Goal: Information Seeking & Learning: Learn about a topic

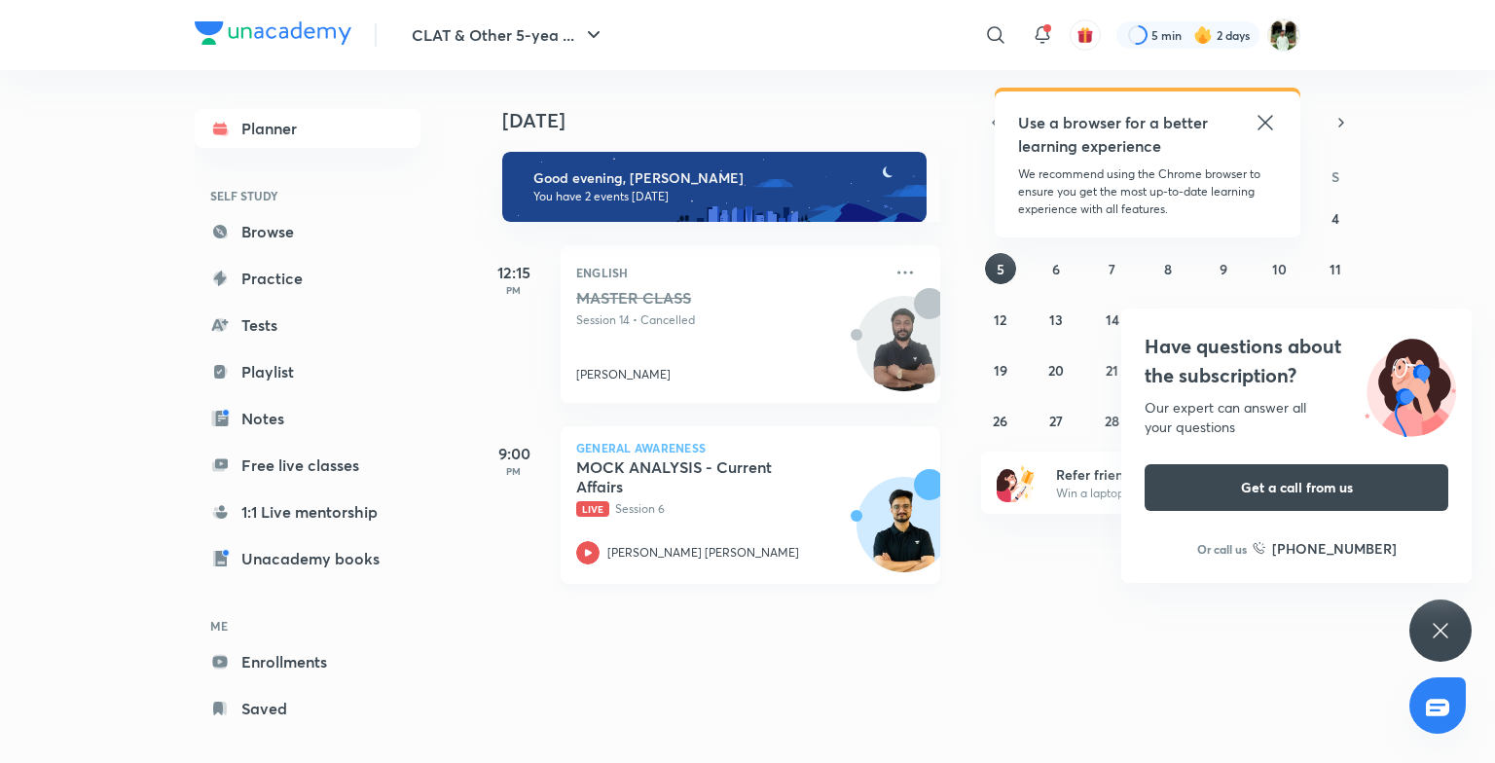
click at [716, 510] on p "Live Session 6" at bounding box center [729, 509] width 306 height 18
click at [321, 654] on link "Enrollments" at bounding box center [308, 661] width 226 height 39
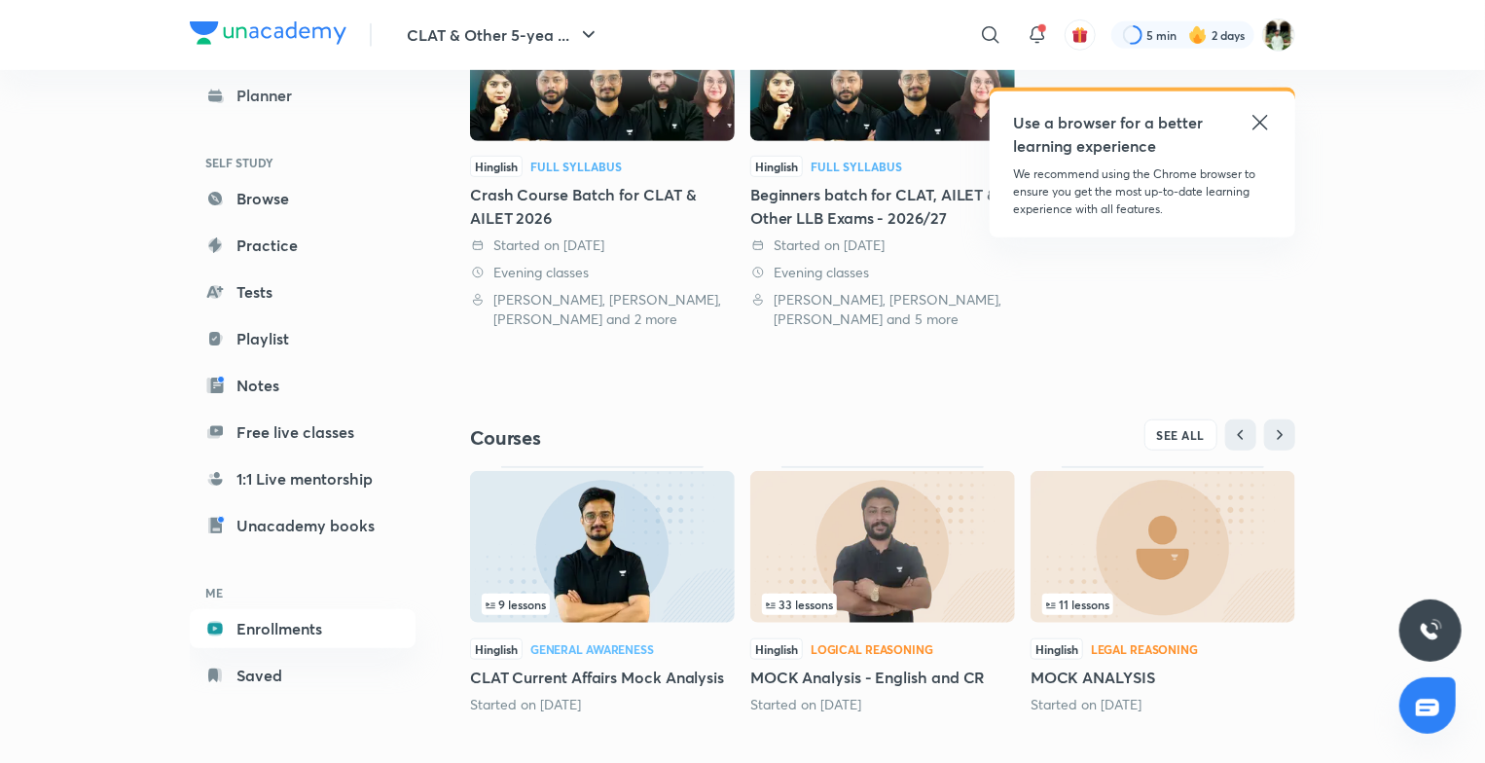
scroll to position [551, 0]
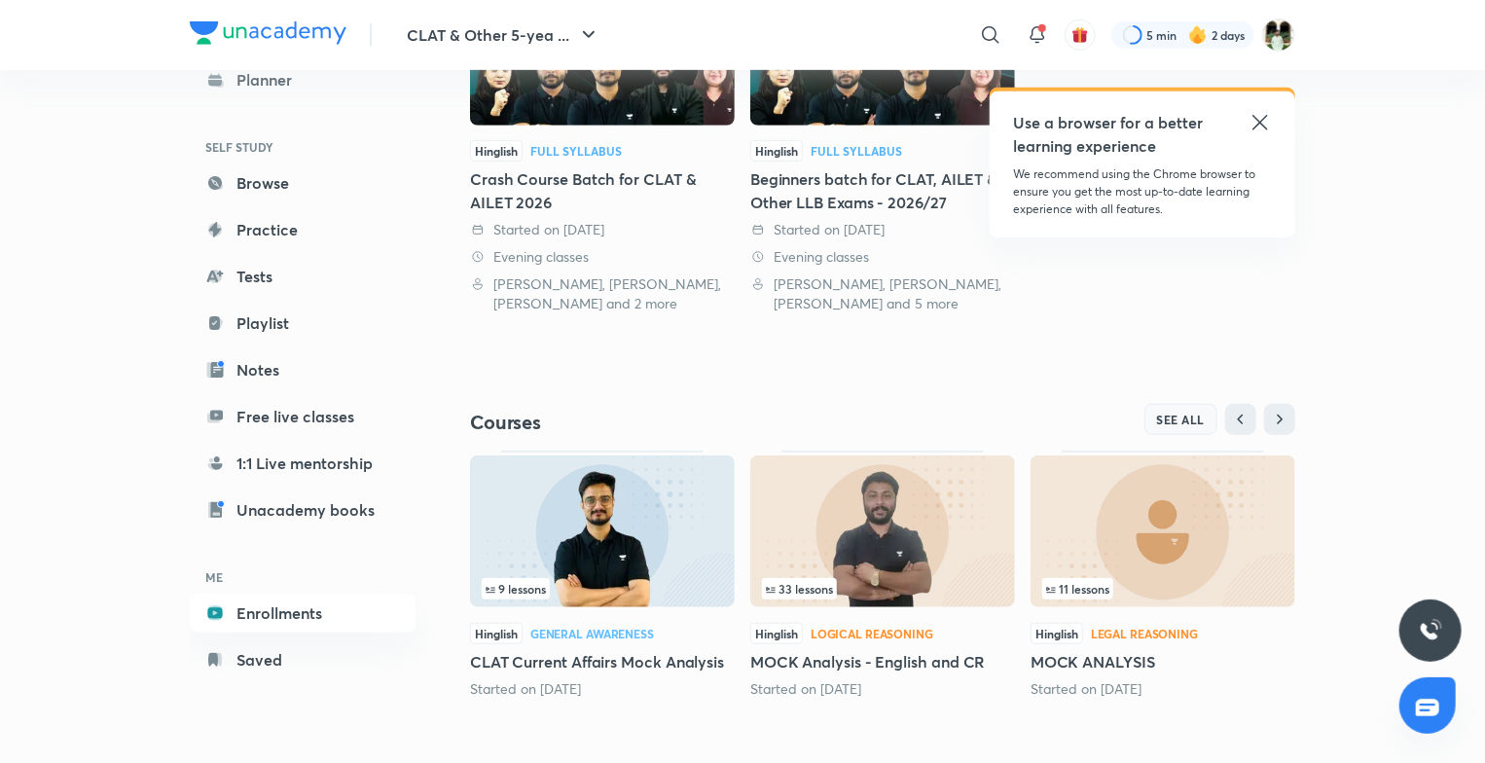
click at [1177, 415] on span "SEE ALL" at bounding box center [1181, 420] width 49 height 14
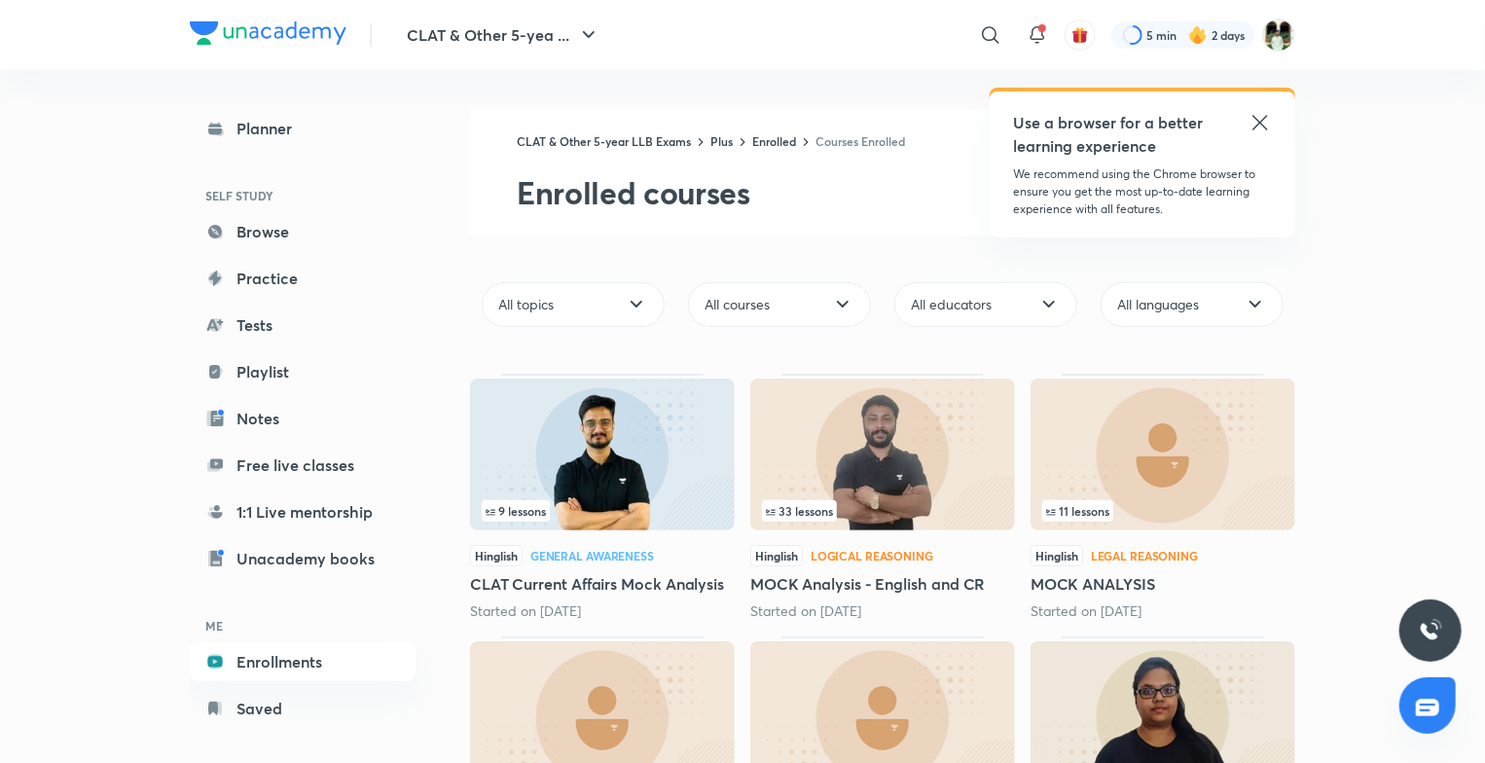
click at [888, 518] on div "33 lessons" at bounding box center [882, 510] width 241 height 21
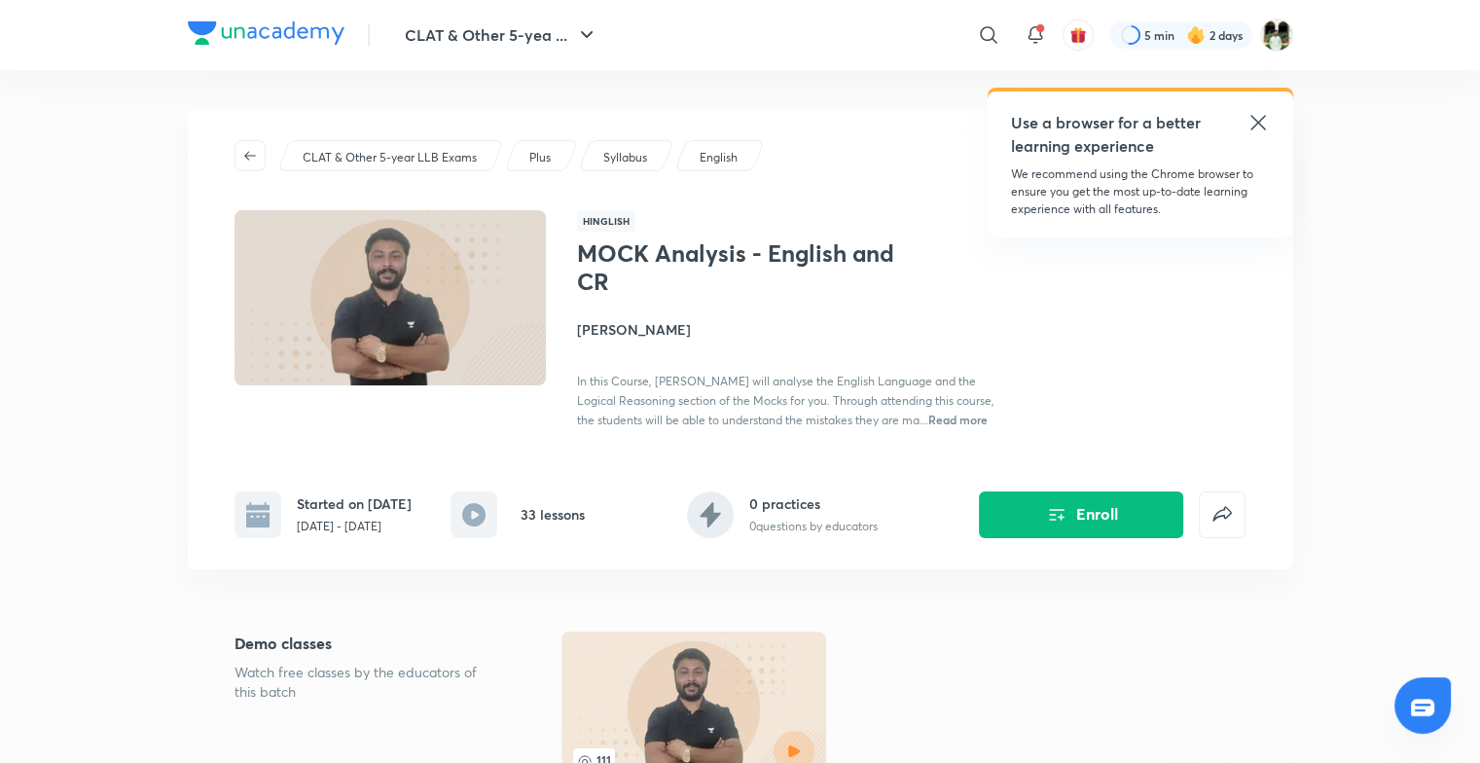
click at [855, 422] on span "In this Course, Akash Sir will analyse the English Language and the Logical Rea…" at bounding box center [785, 401] width 417 height 54
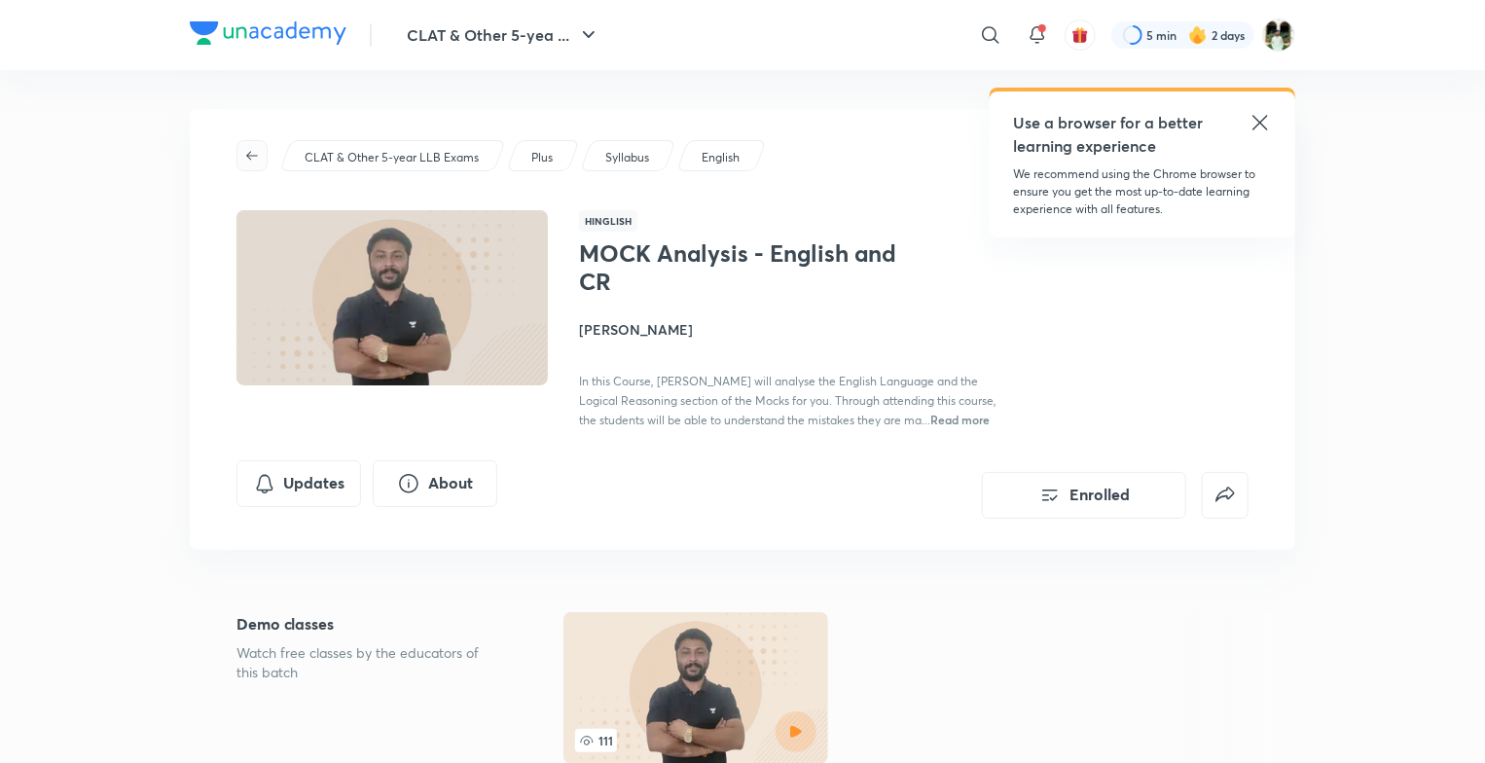
click at [246, 149] on icon "button" at bounding box center [252, 156] width 16 height 16
click at [256, 39] on img at bounding box center [268, 32] width 157 height 23
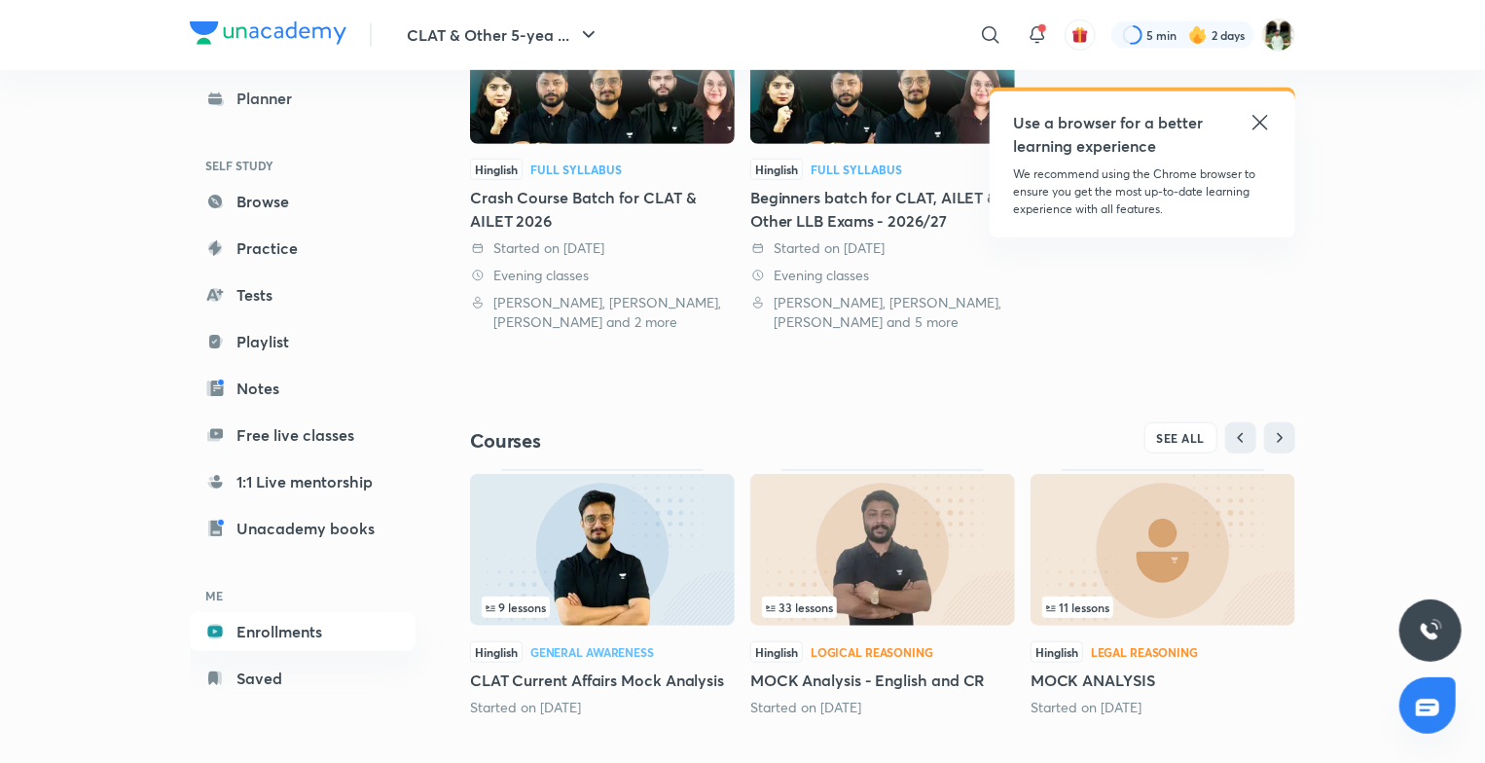
scroll to position [551, 0]
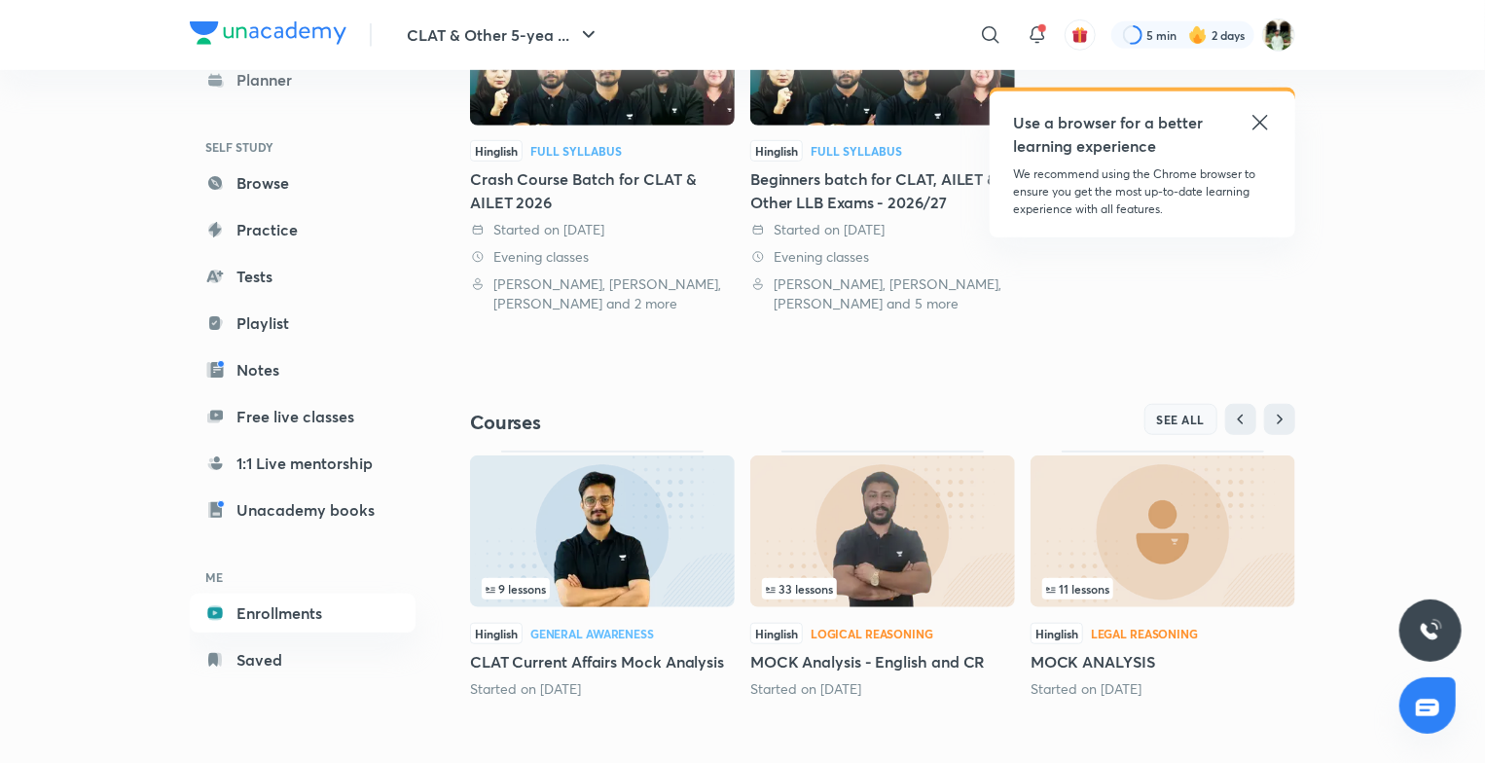
click at [1148, 411] on button "SEE ALL" at bounding box center [1181, 419] width 74 height 31
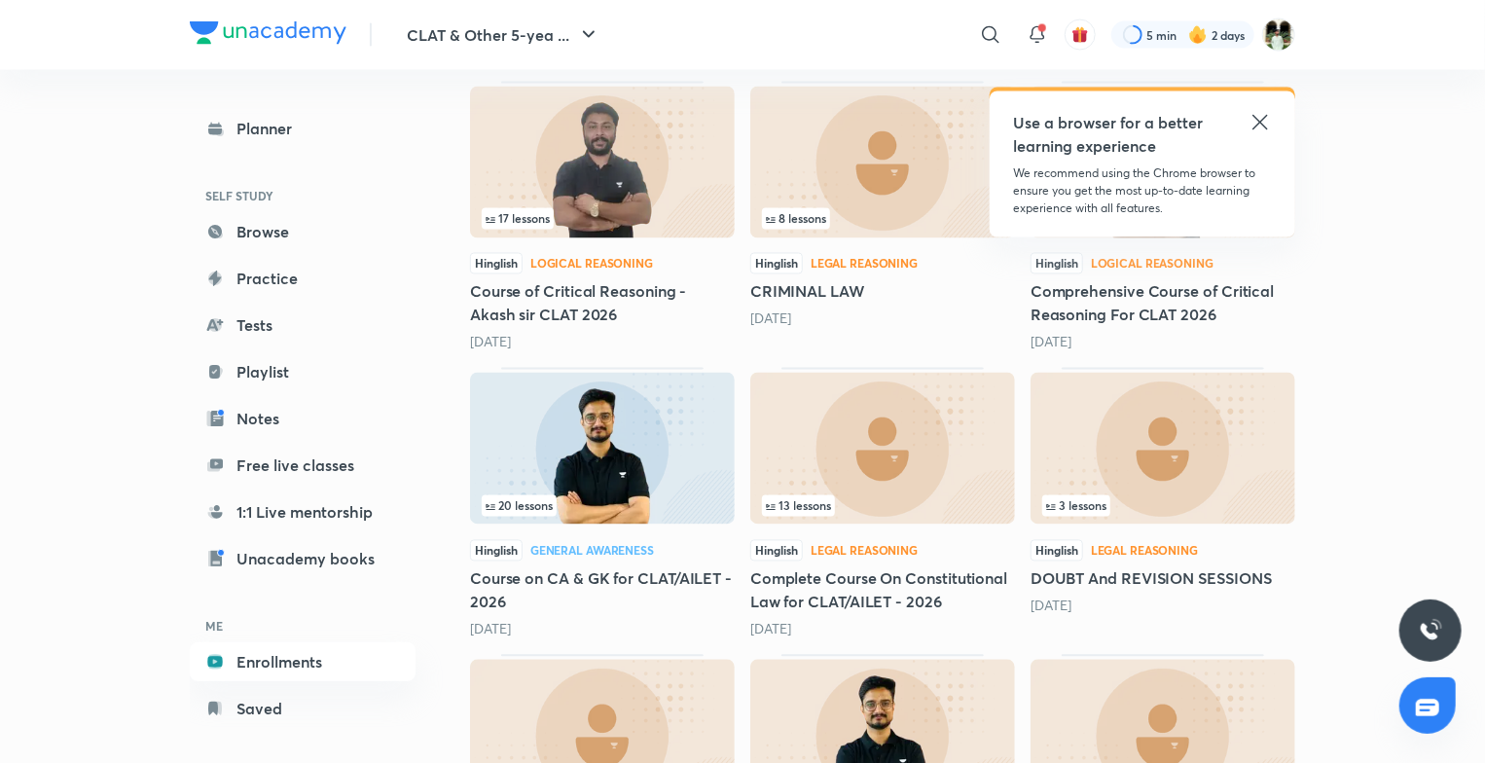
scroll to position [1583, 0]
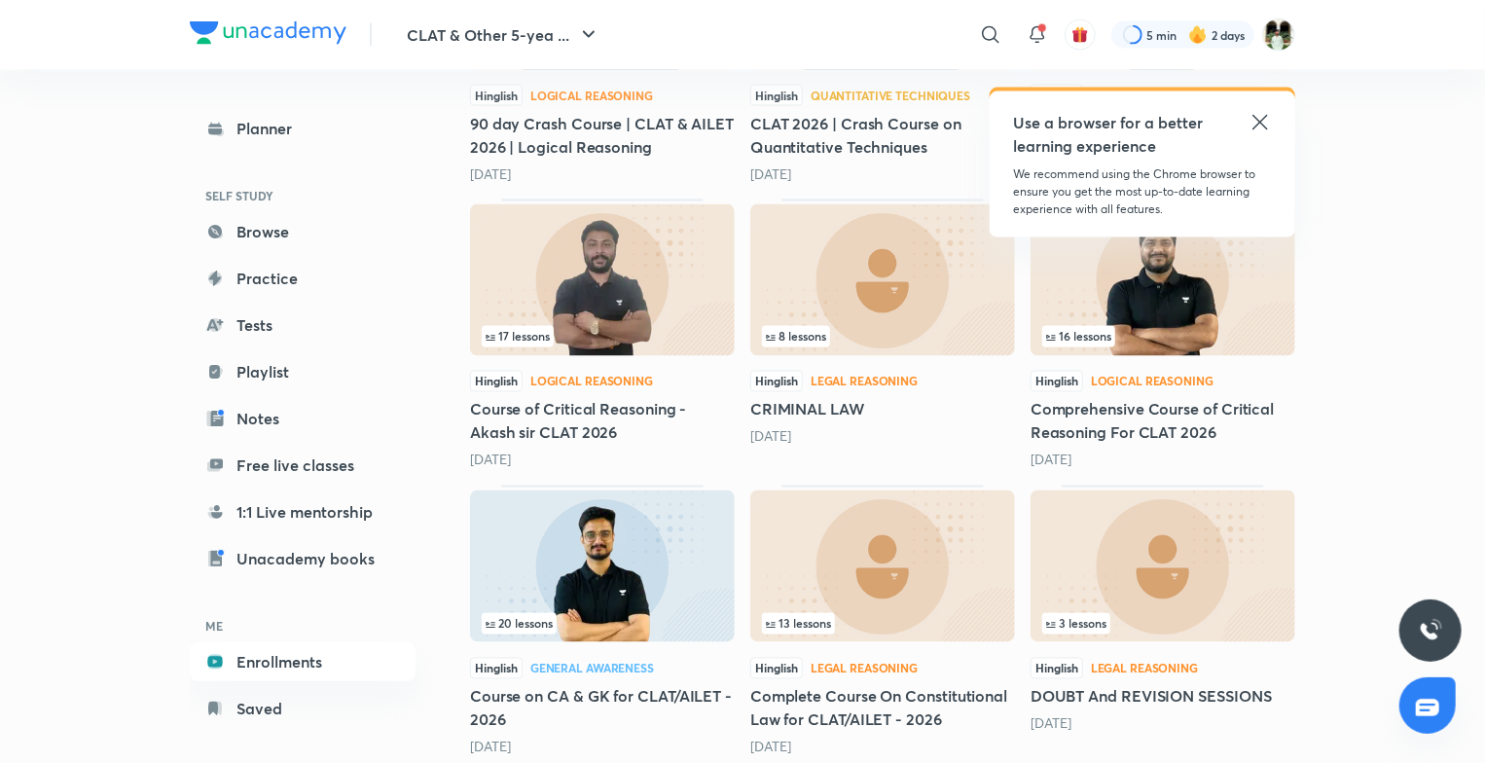
click at [1194, 326] on div "16 lessons" at bounding box center [1162, 336] width 241 height 21
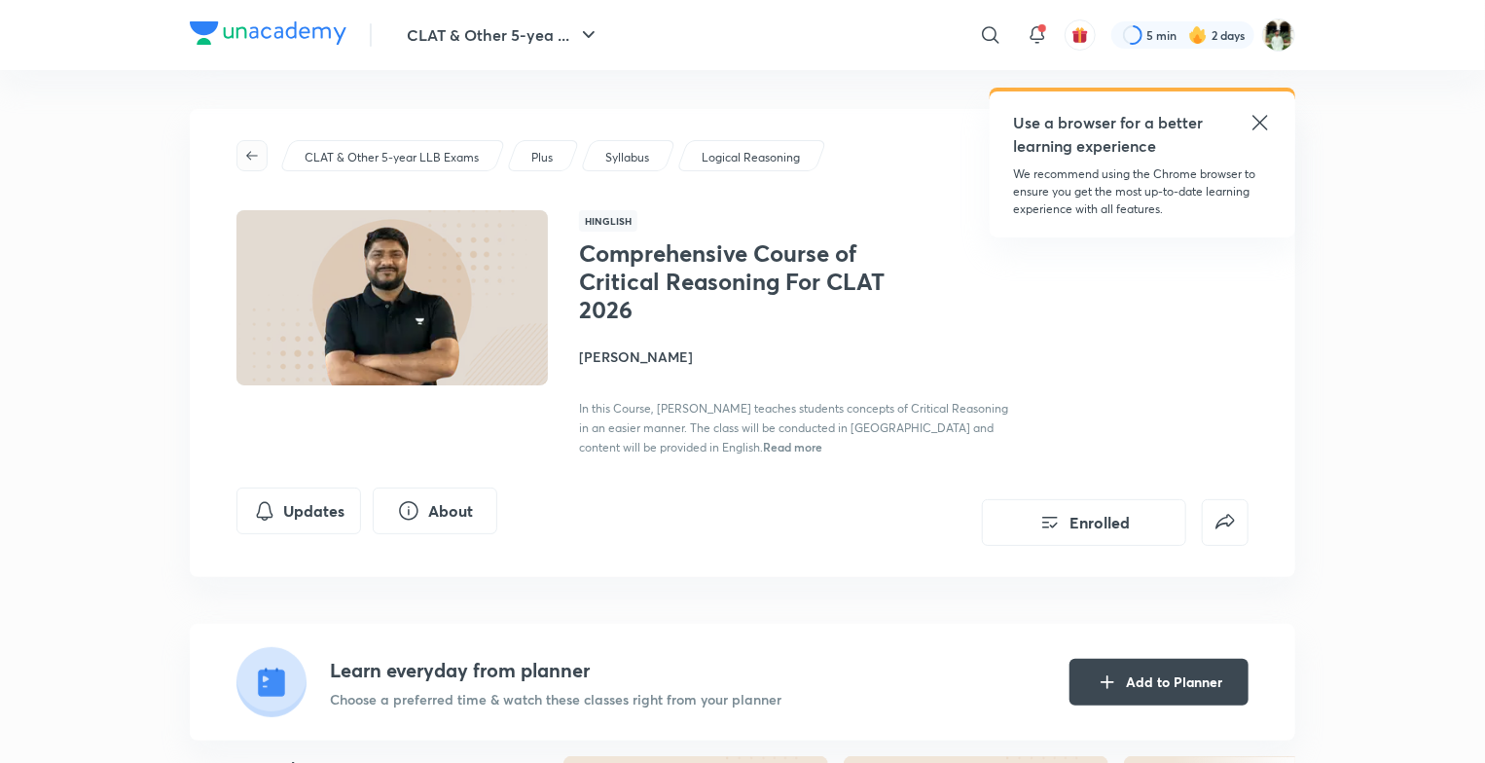
click at [246, 147] on button "button" at bounding box center [251, 155] width 31 height 31
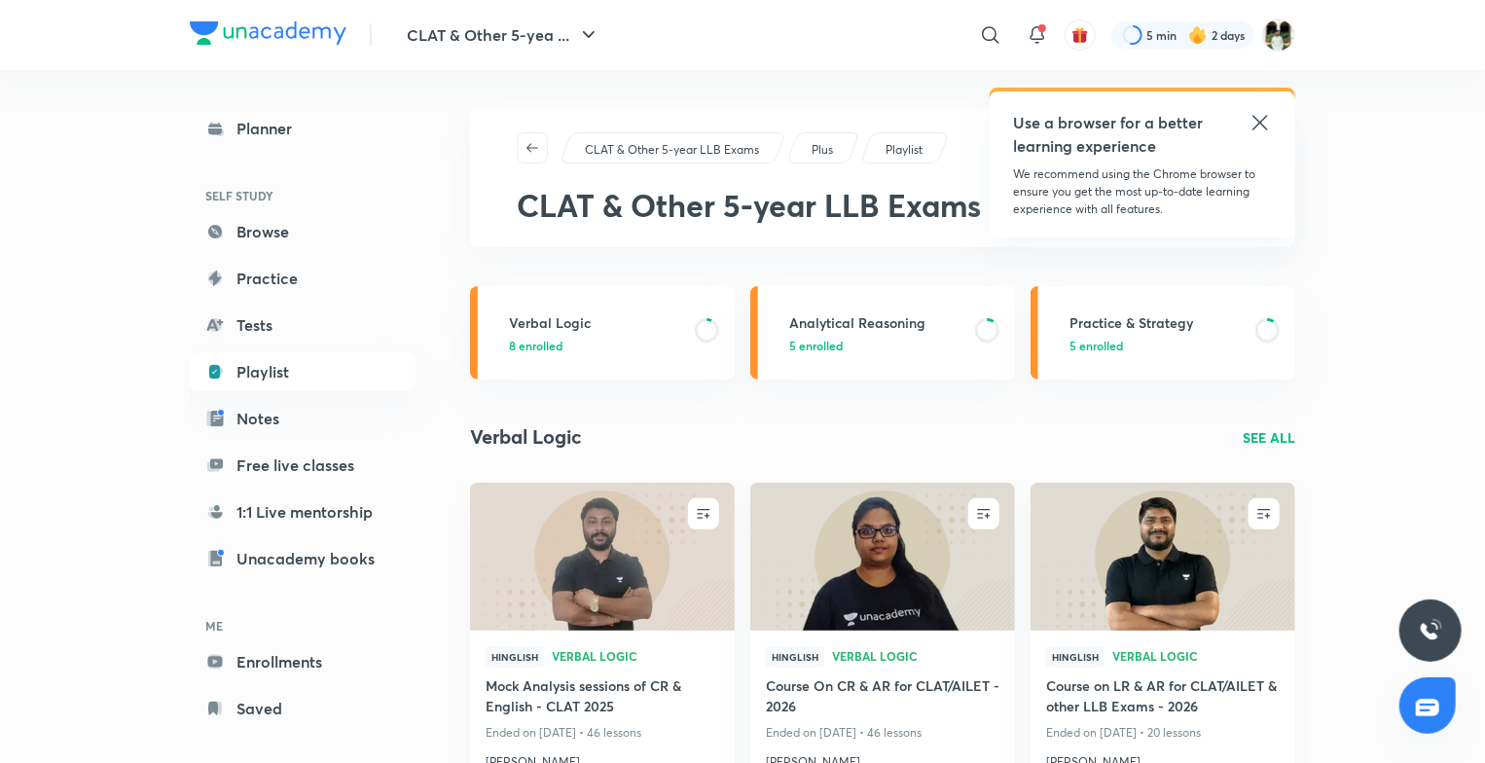
click at [720, 159] on div "CLAT & Other 5-year LLB Exams" at bounding box center [672, 147] width 227 height 31
click at [821, 359] on link "Analytical Reasoning 5 enrolled" at bounding box center [882, 332] width 265 height 93
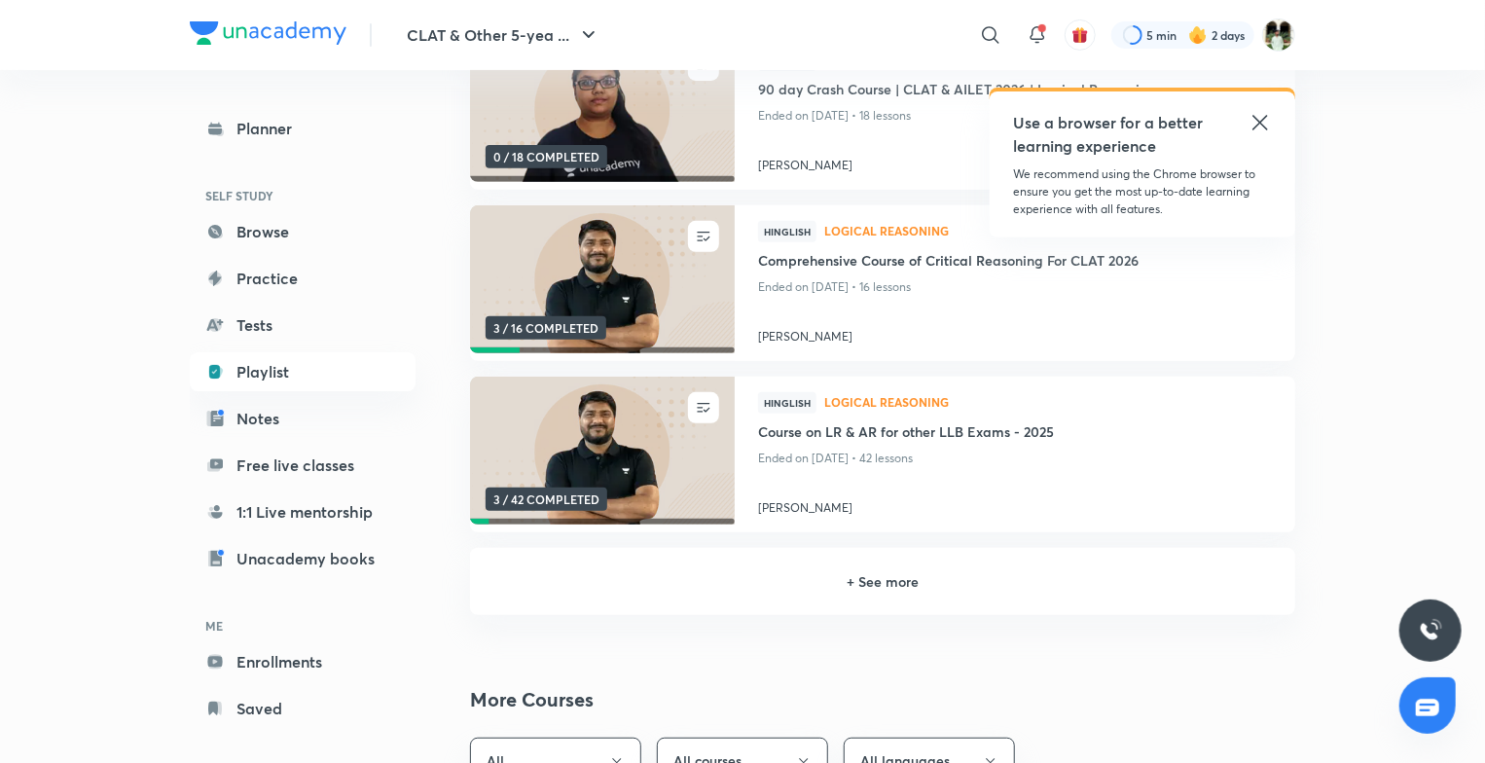
scroll to position [307, 0]
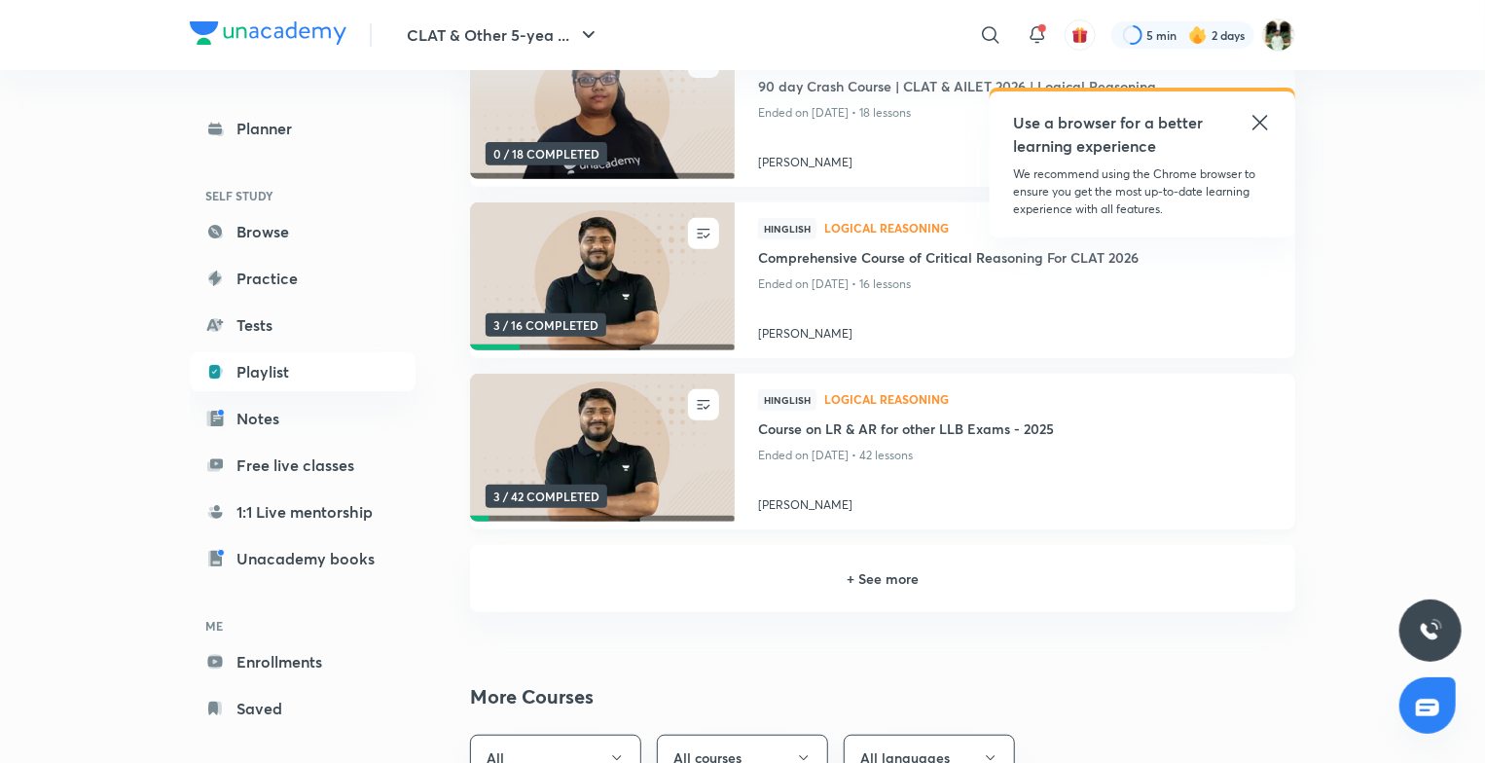
click at [650, 508] on img at bounding box center [602, 448] width 270 height 151
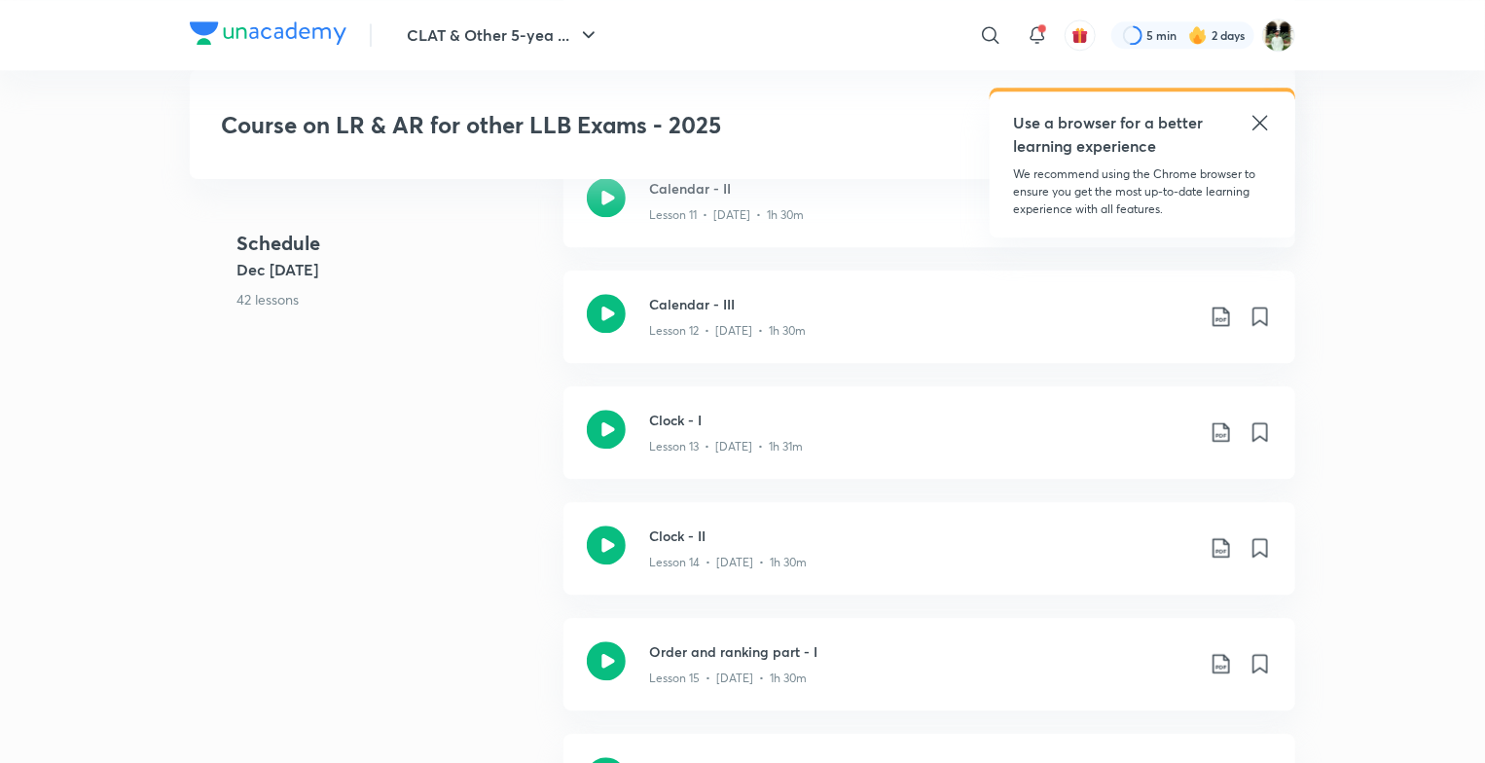
scroll to position [2346, 0]
click at [640, 542] on div "Clock - II Lesson 14 • [DATE] • 1h 30m" at bounding box center [929, 544] width 732 height 92
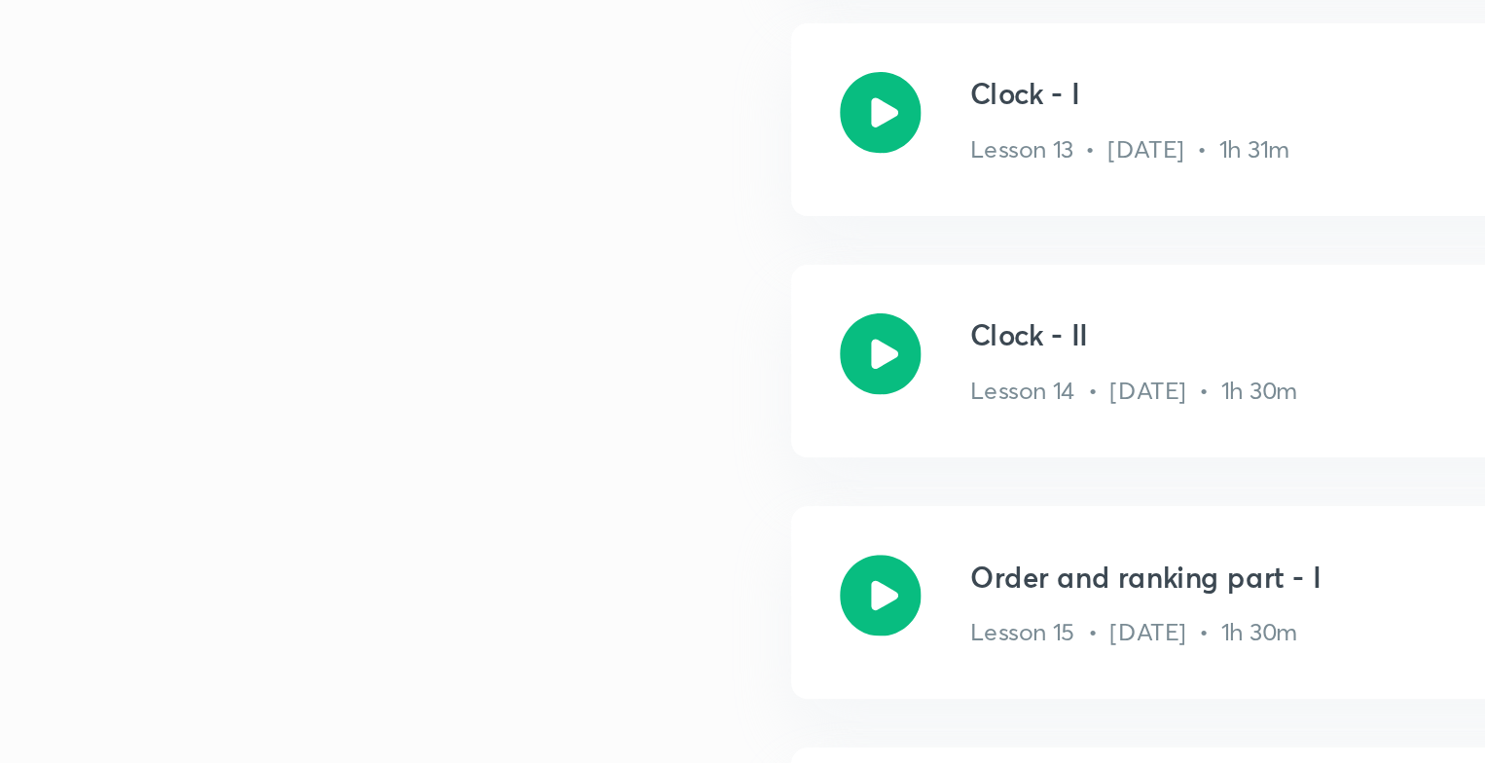
scroll to position [2346, 0]
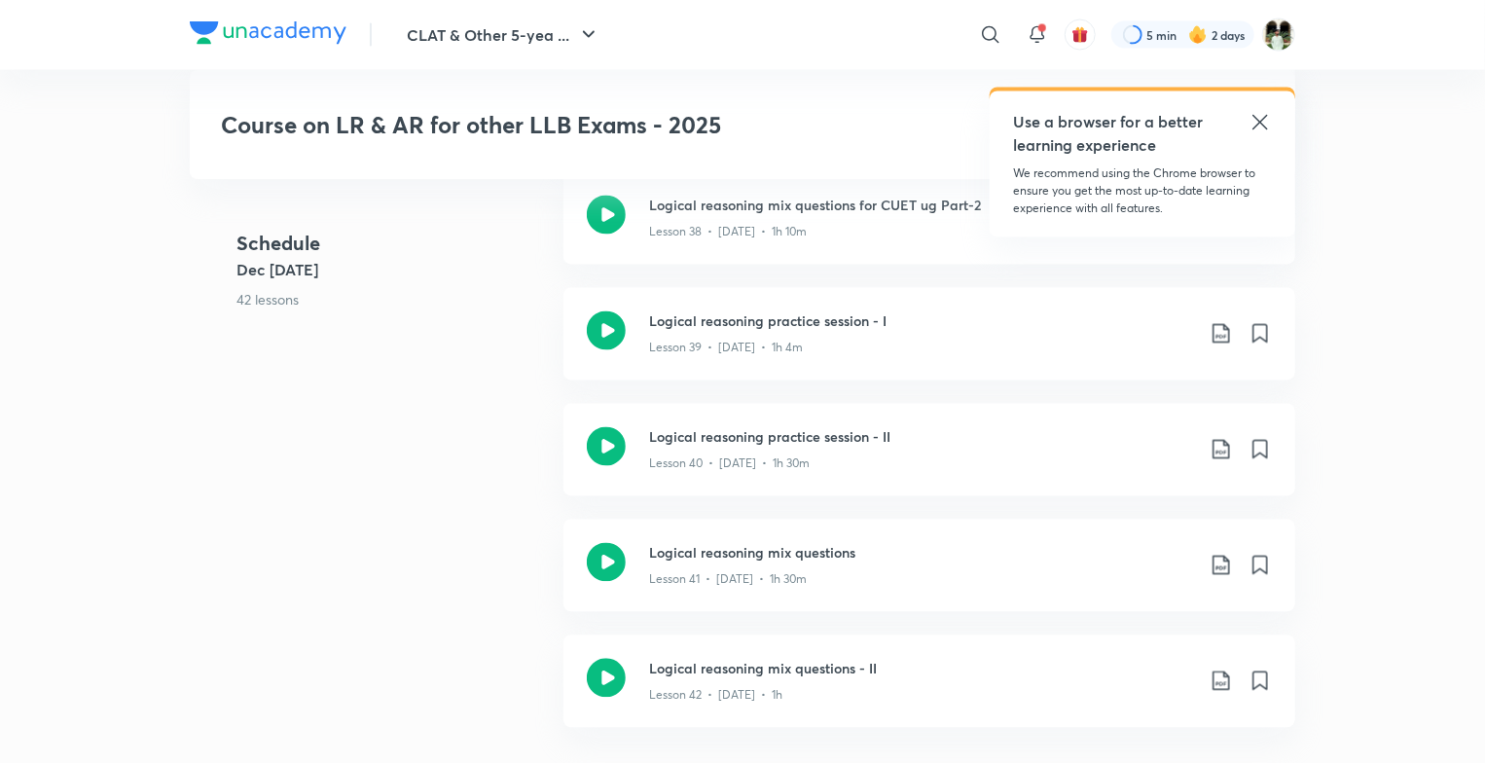
scroll to position [5462, 0]
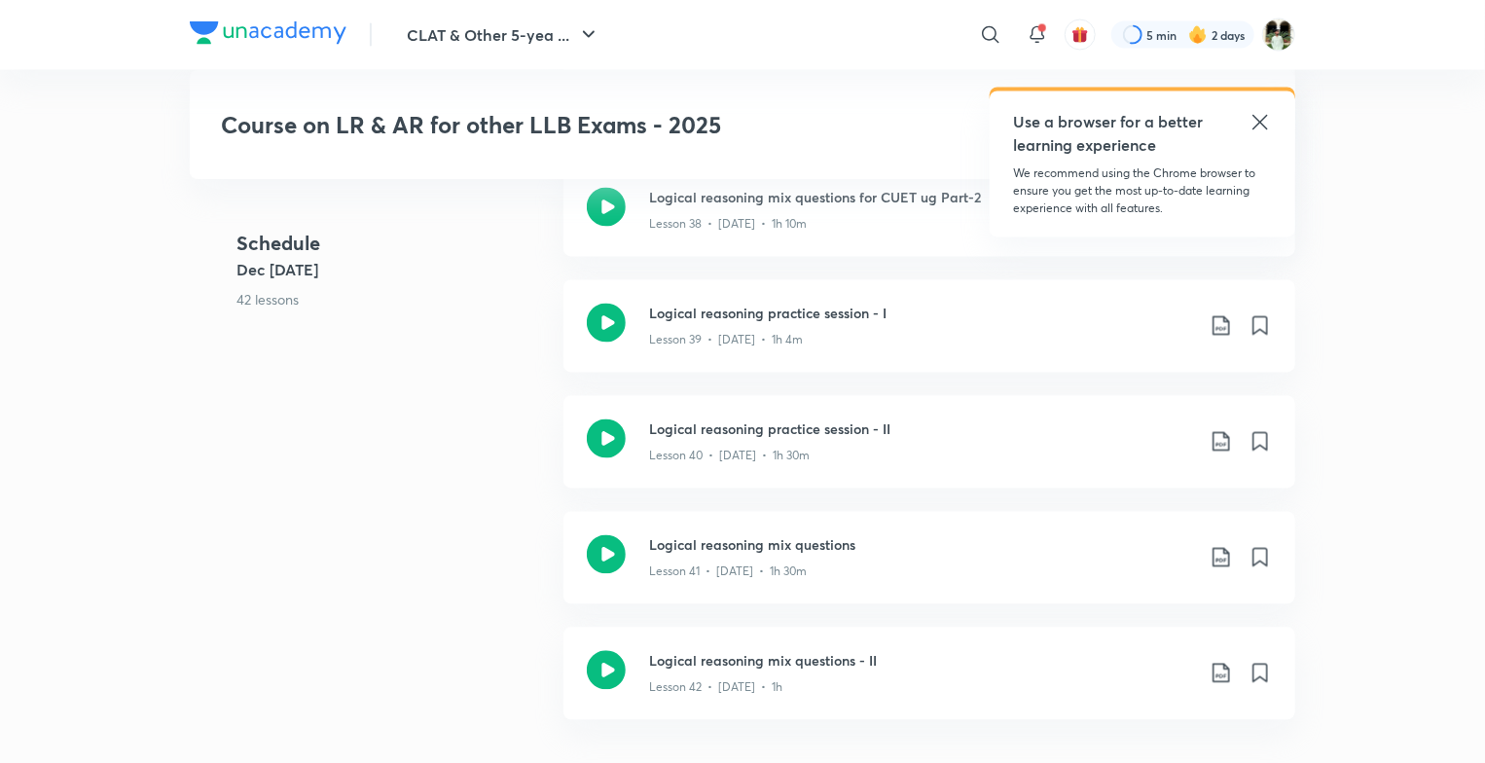
click at [1262, 121] on icon at bounding box center [1259, 122] width 23 height 23
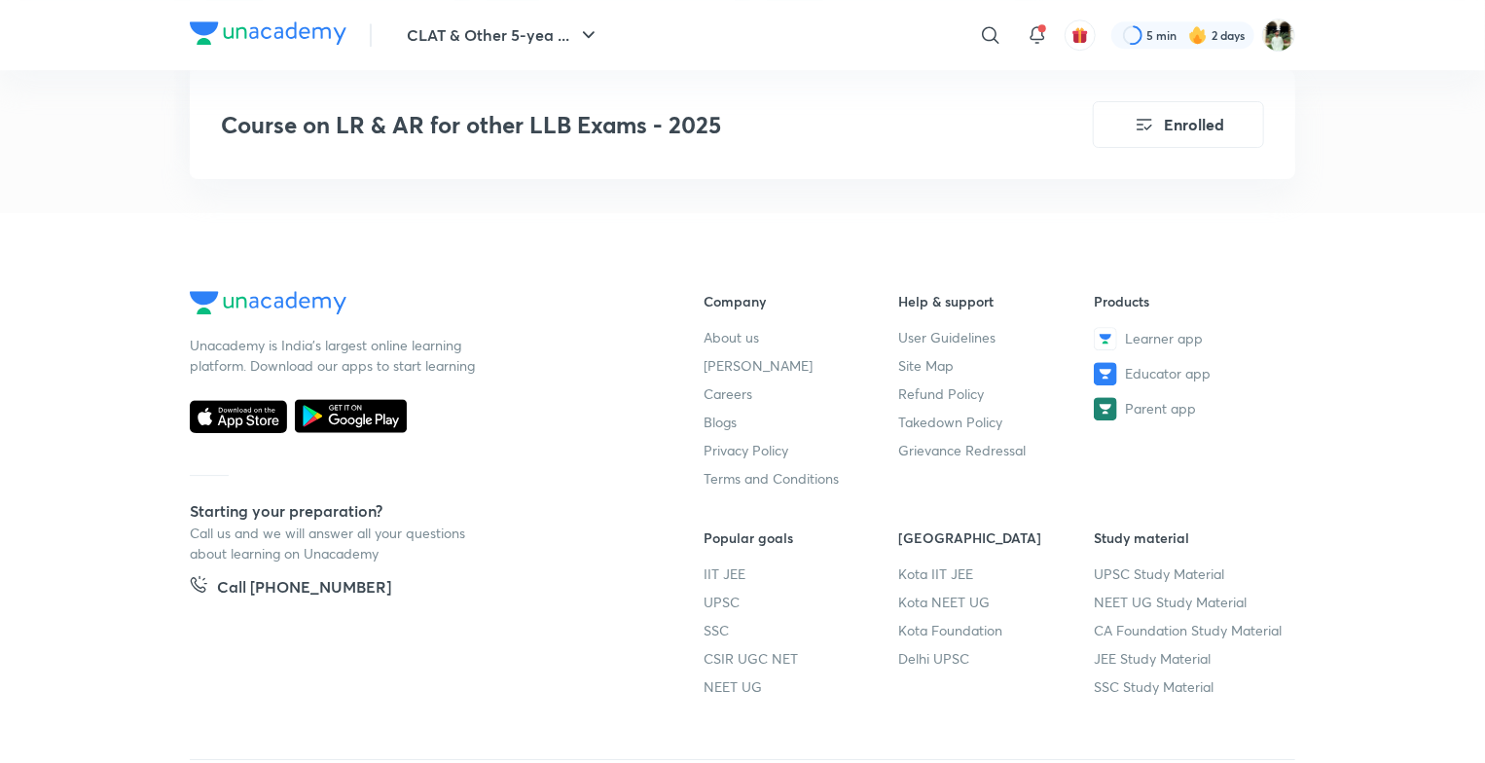
scroll to position [6524, 0]
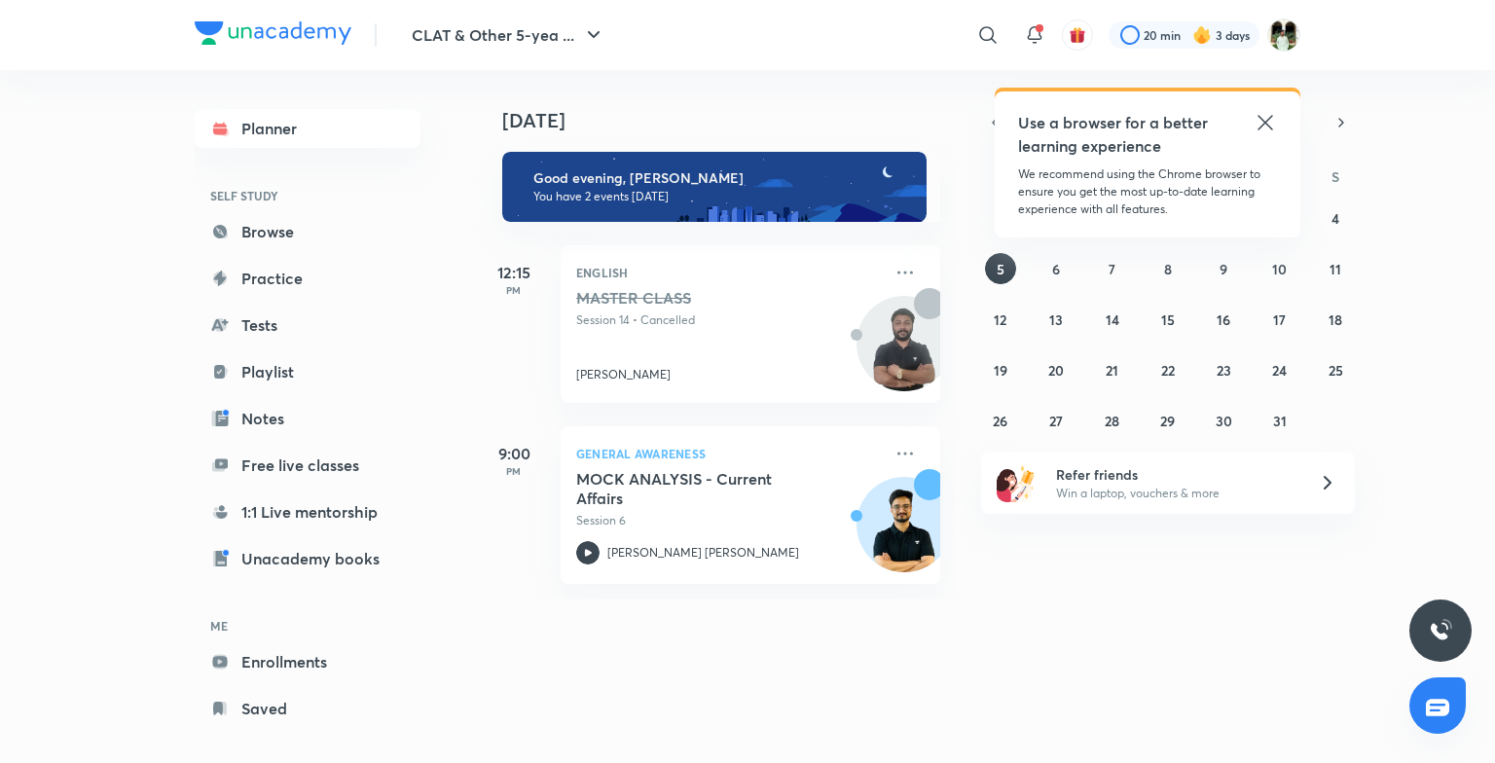
click at [1260, 120] on icon at bounding box center [1264, 122] width 23 height 23
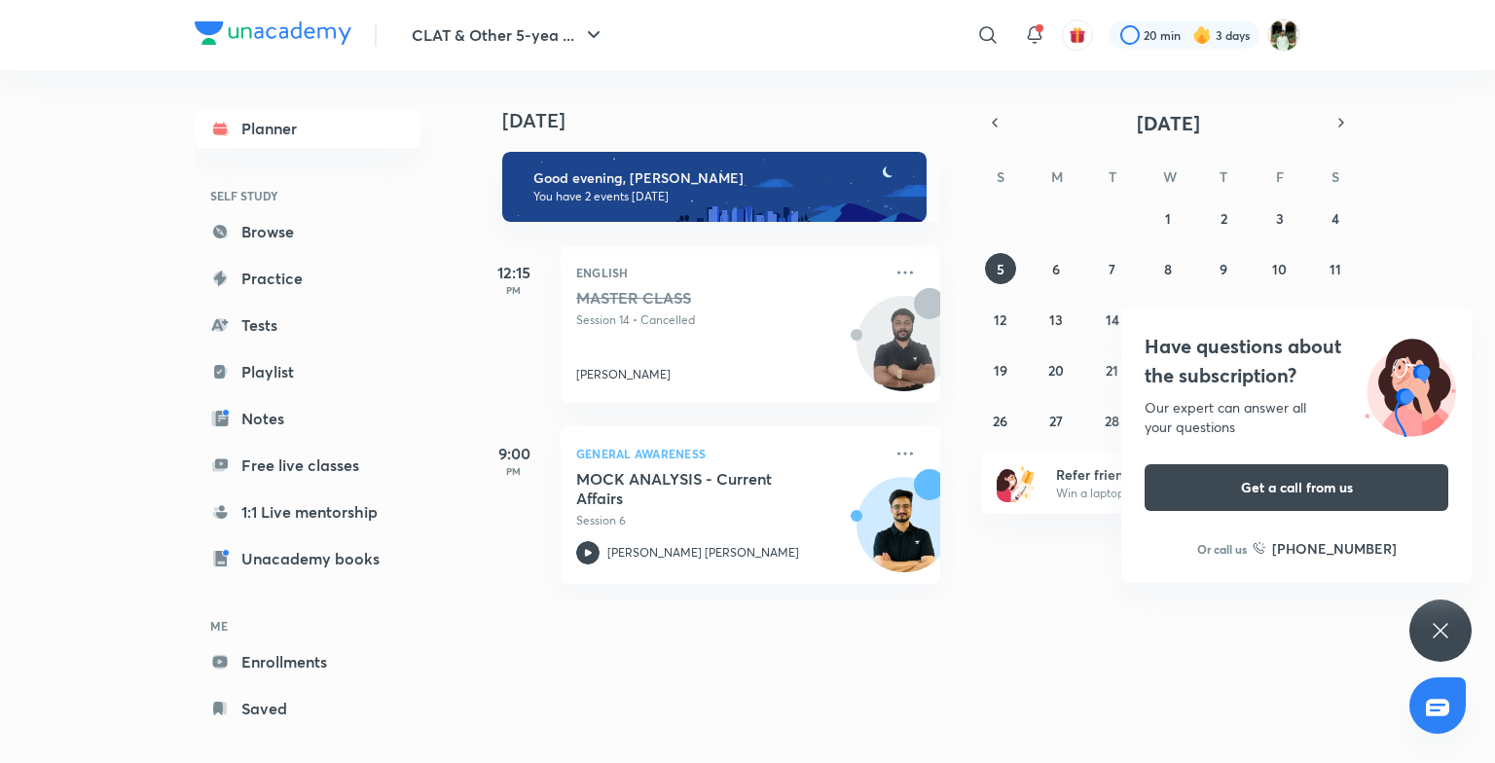
click at [757, 677] on div "Today Today Good evening, amit You have 2 events today 12:15 PM English MASTER …" at bounding box center [887, 408] width 825 height 677
click at [346, 665] on link "Enrollments" at bounding box center [308, 661] width 226 height 39
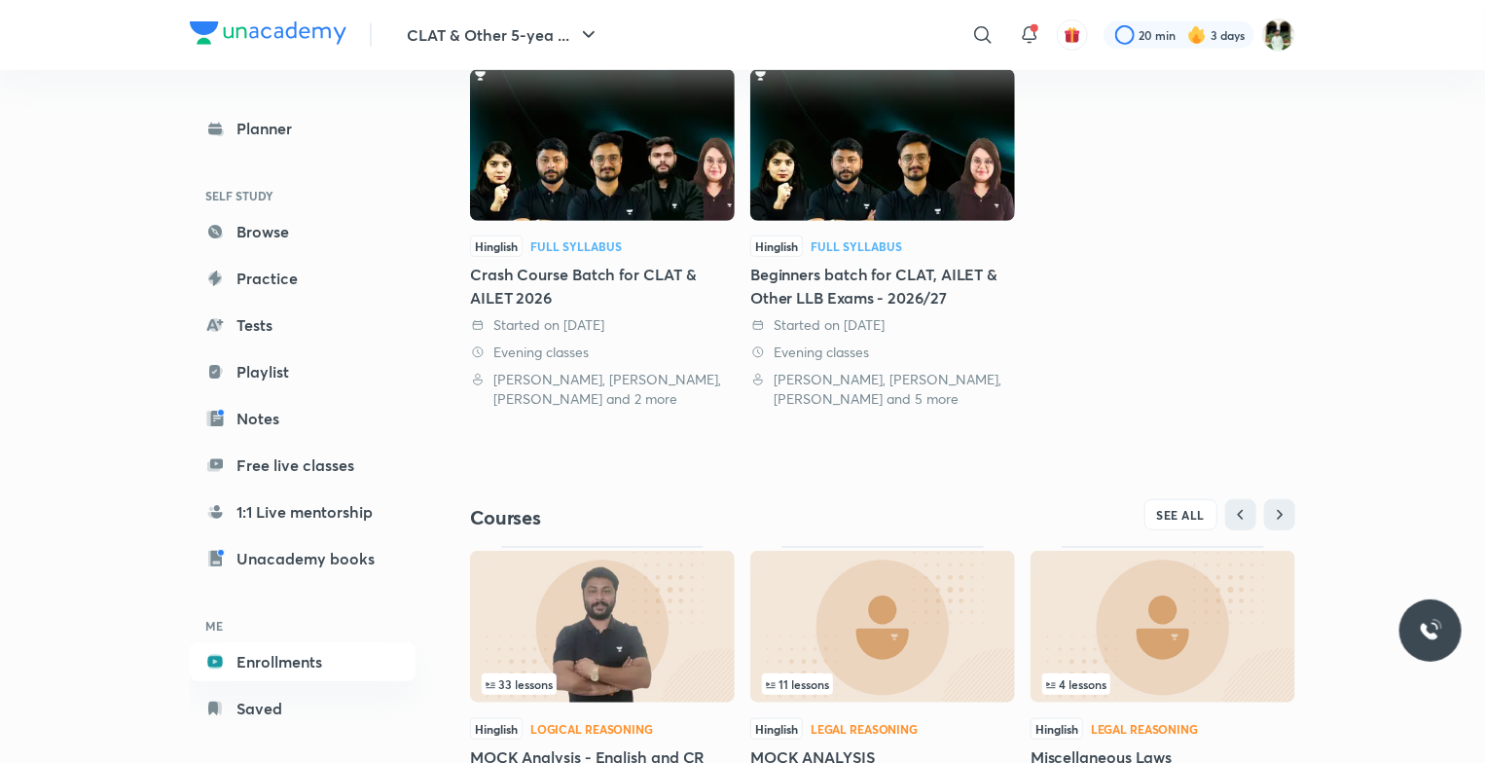
scroll to position [551, 0]
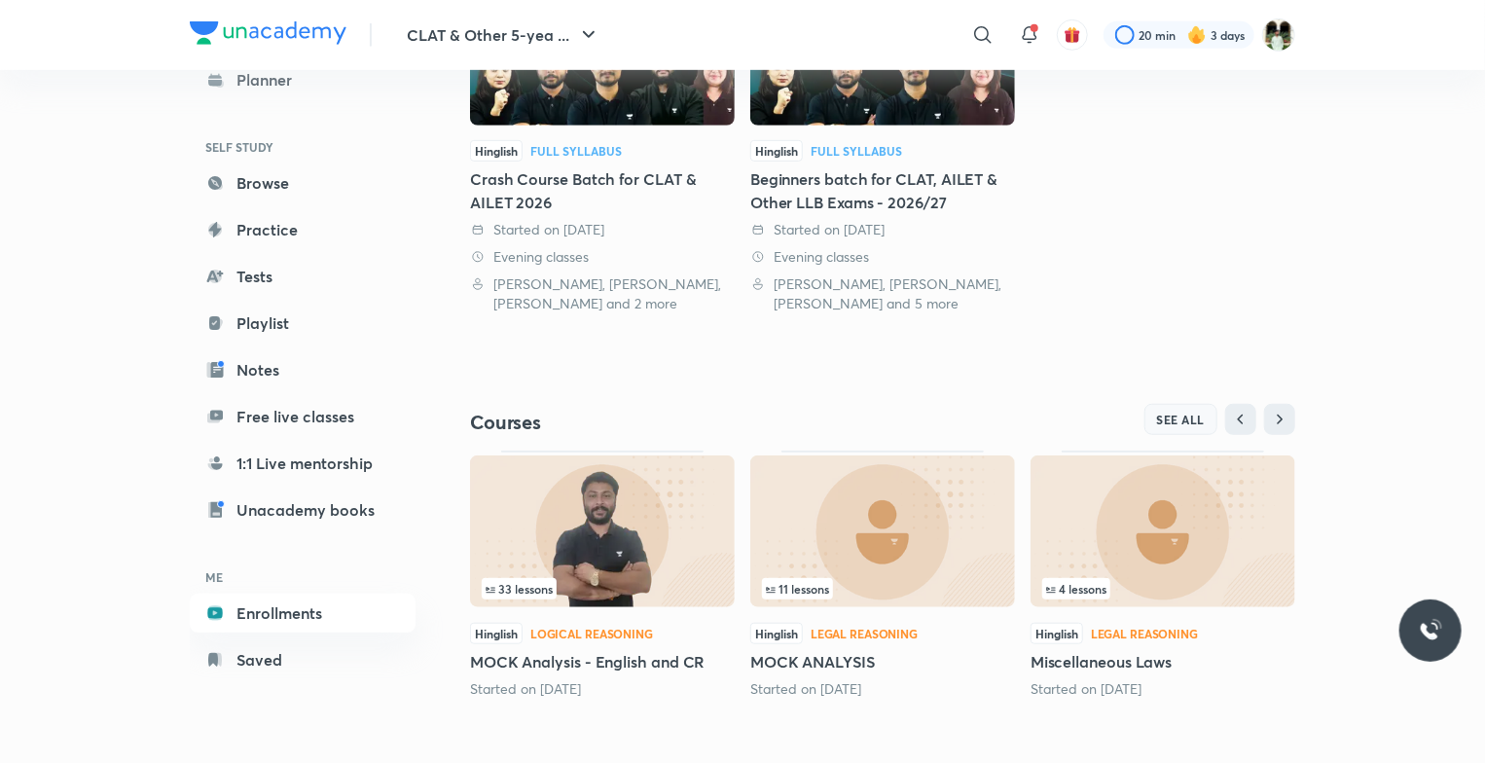
click at [1168, 424] on span "SEE ALL" at bounding box center [1181, 420] width 49 height 14
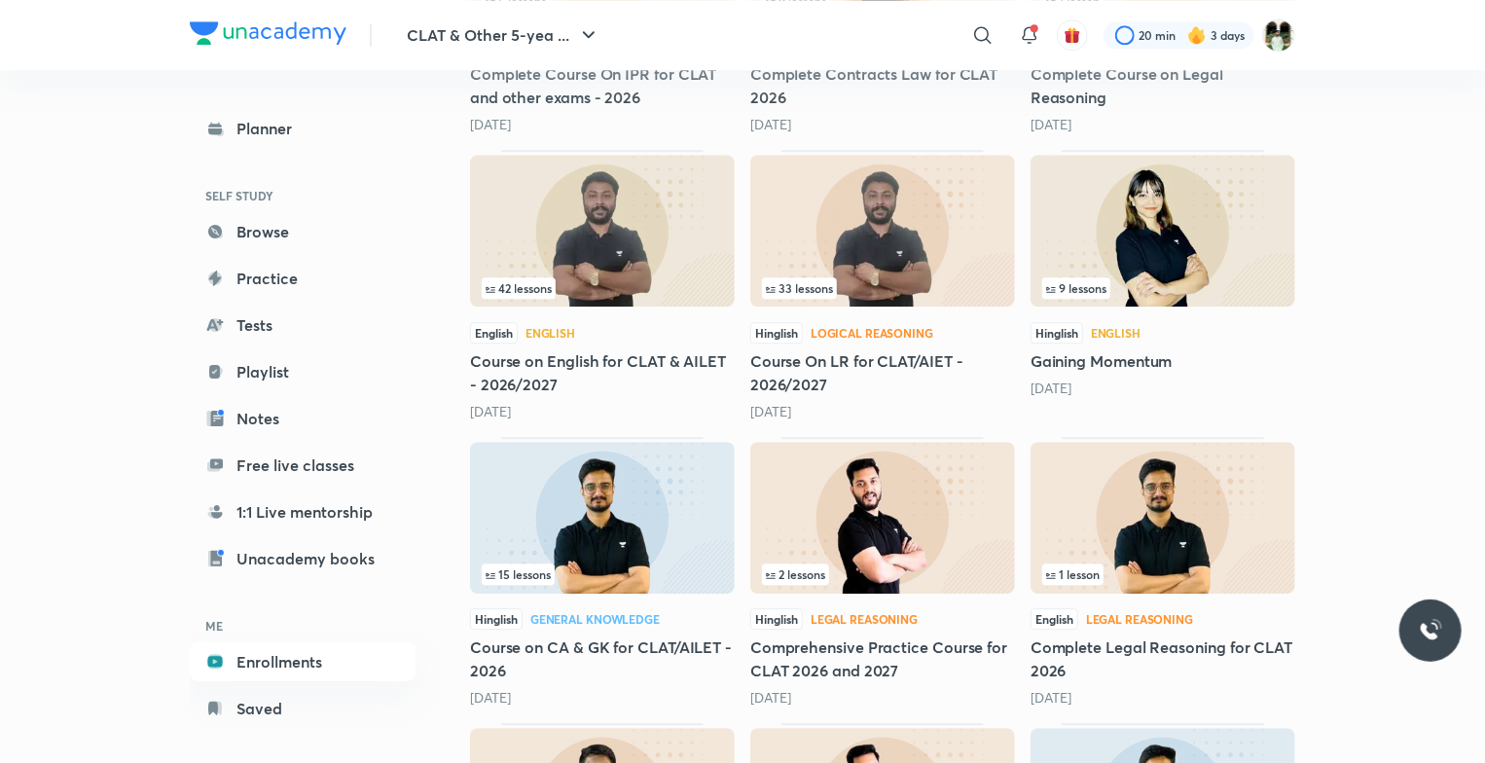
scroll to position [2496, 0]
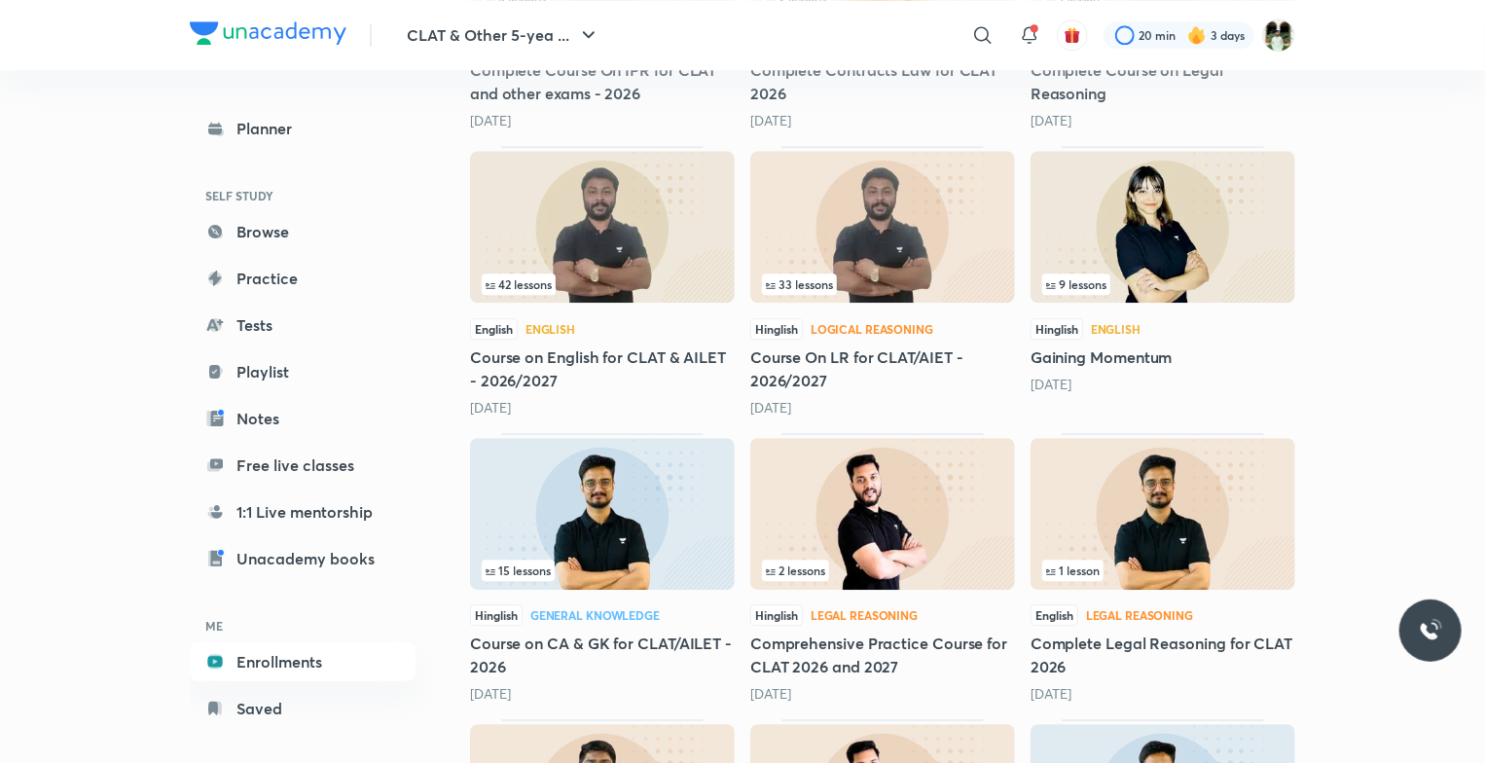
click at [893, 210] on img at bounding box center [882, 227] width 265 height 152
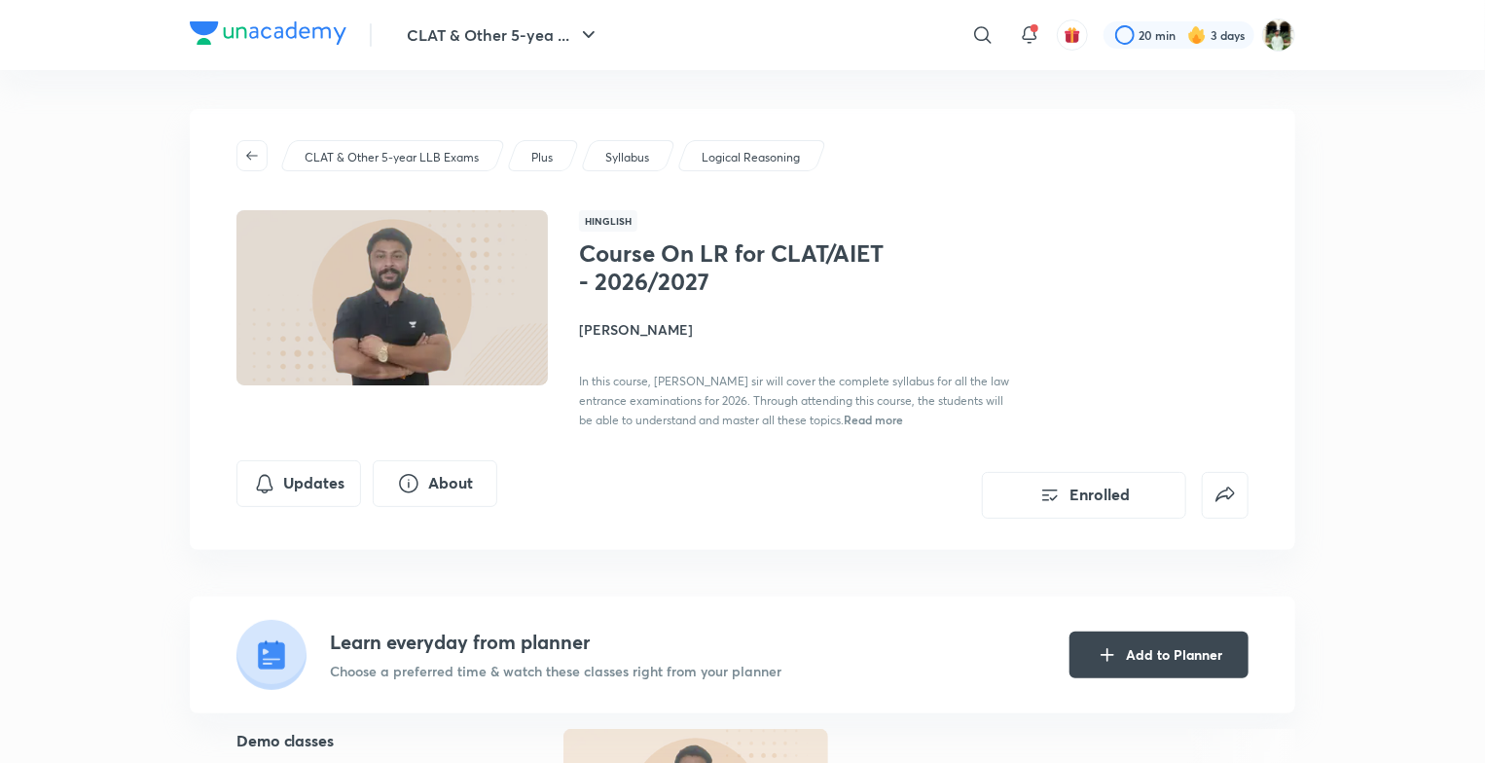
click at [708, 149] on p "Logical Reasoning" at bounding box center [751, 158] width 98 height 18
click at [717, 163] on p "Logical Reasoning" at bounding box center [751, 158] width 98 height 18
click at [722, 156] on p "Logical Reasoning" at bounding box center [751, 158] width 98 height 18
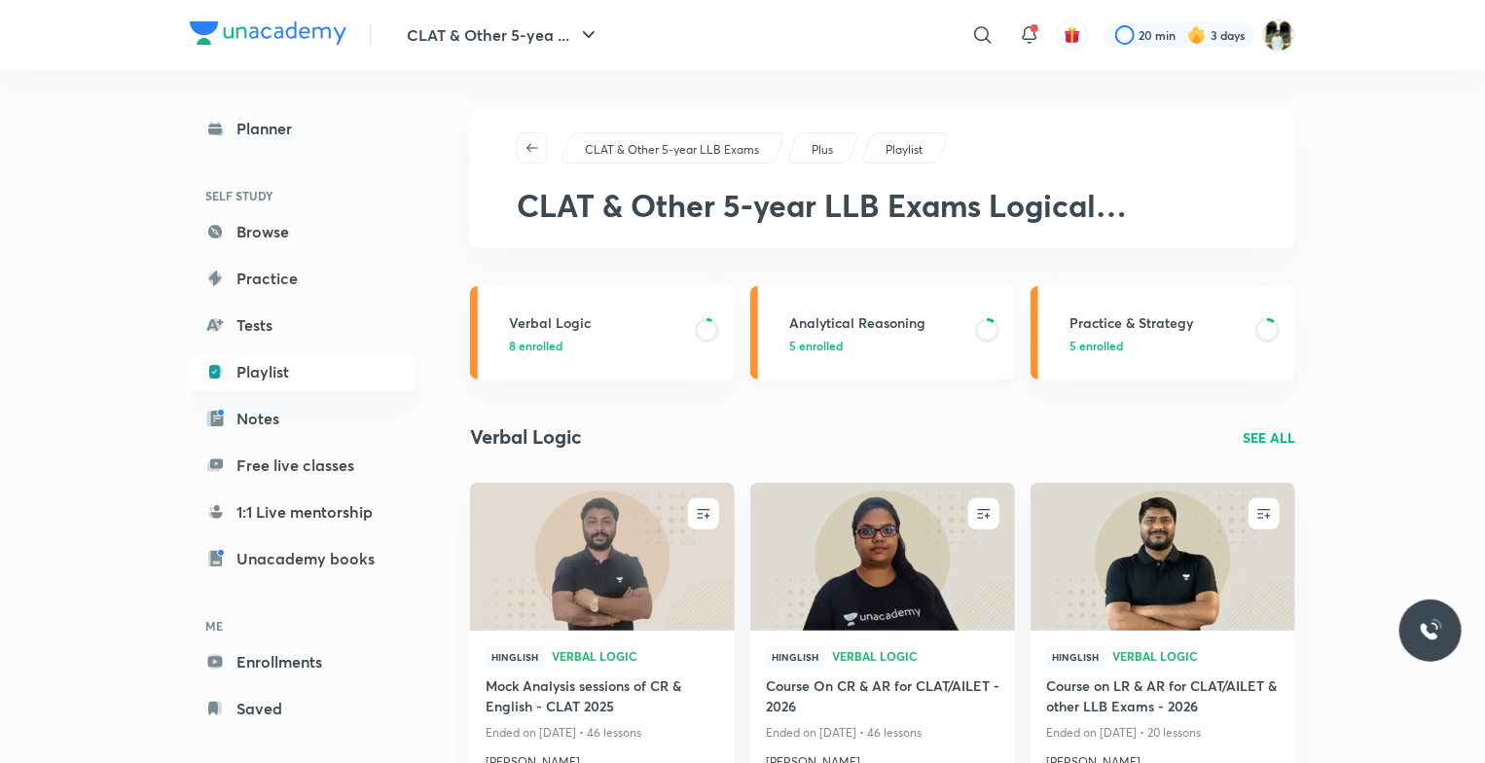
click at [826, 354] on link "Analytical Reasoning 5 enrolled" at bounding box center [882, 332] width 265 height 93
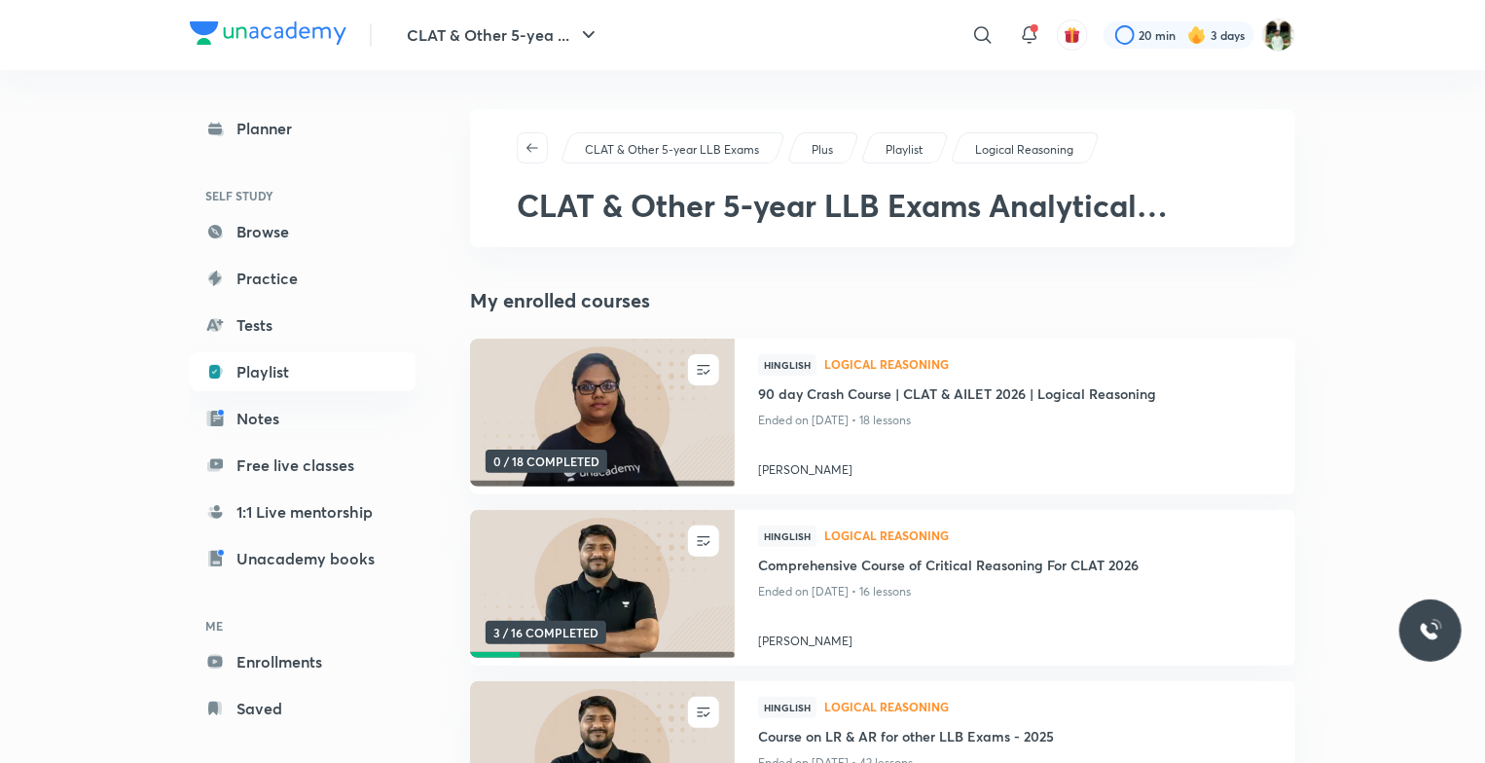
click at [826, 337] on div "My enrolled courses UNENROLL 0 / 18 COMPLETED Hinglish Logical Reasoning 90 day…" at bounding box center [882, 602] width 825 height 633
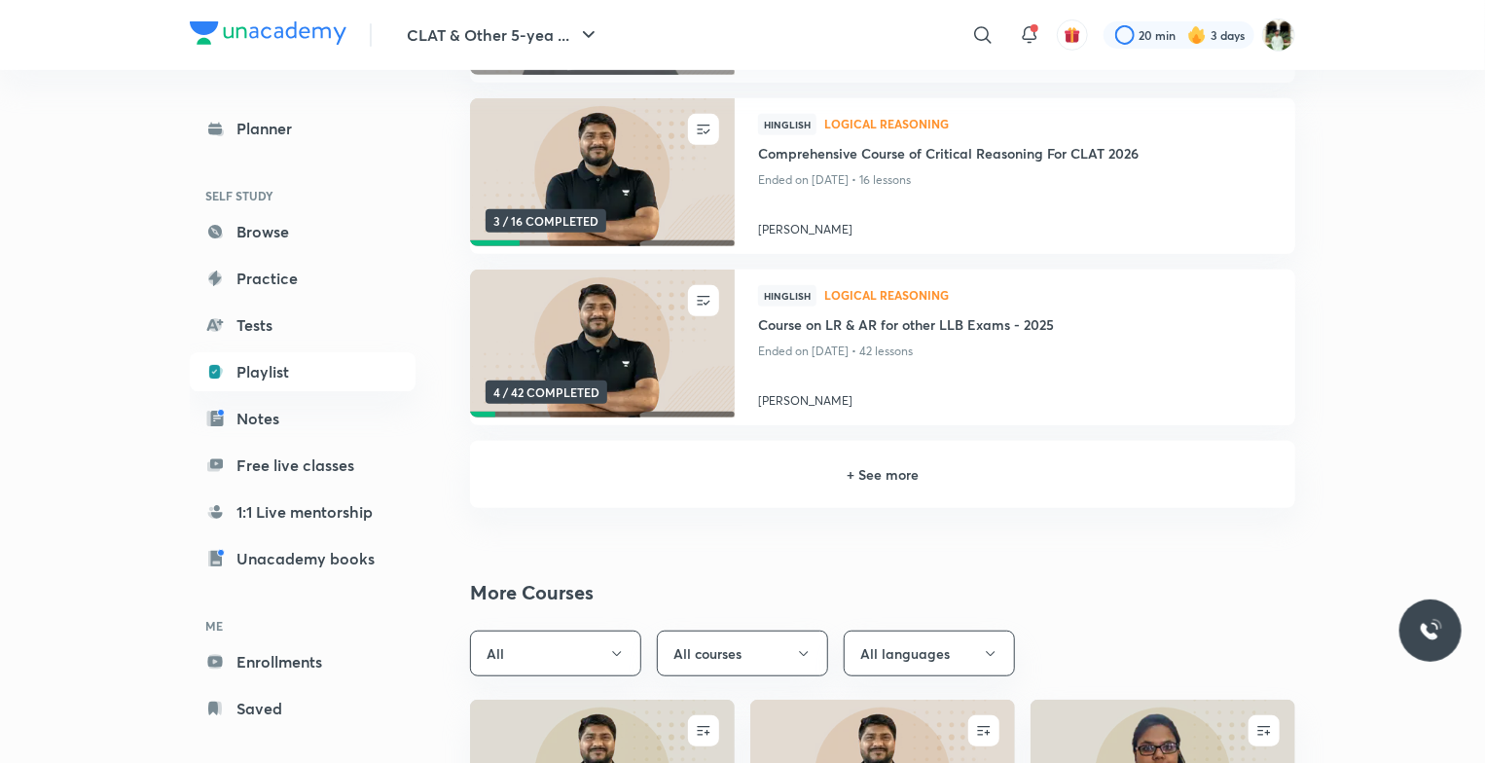
scroll to position [424, 0]
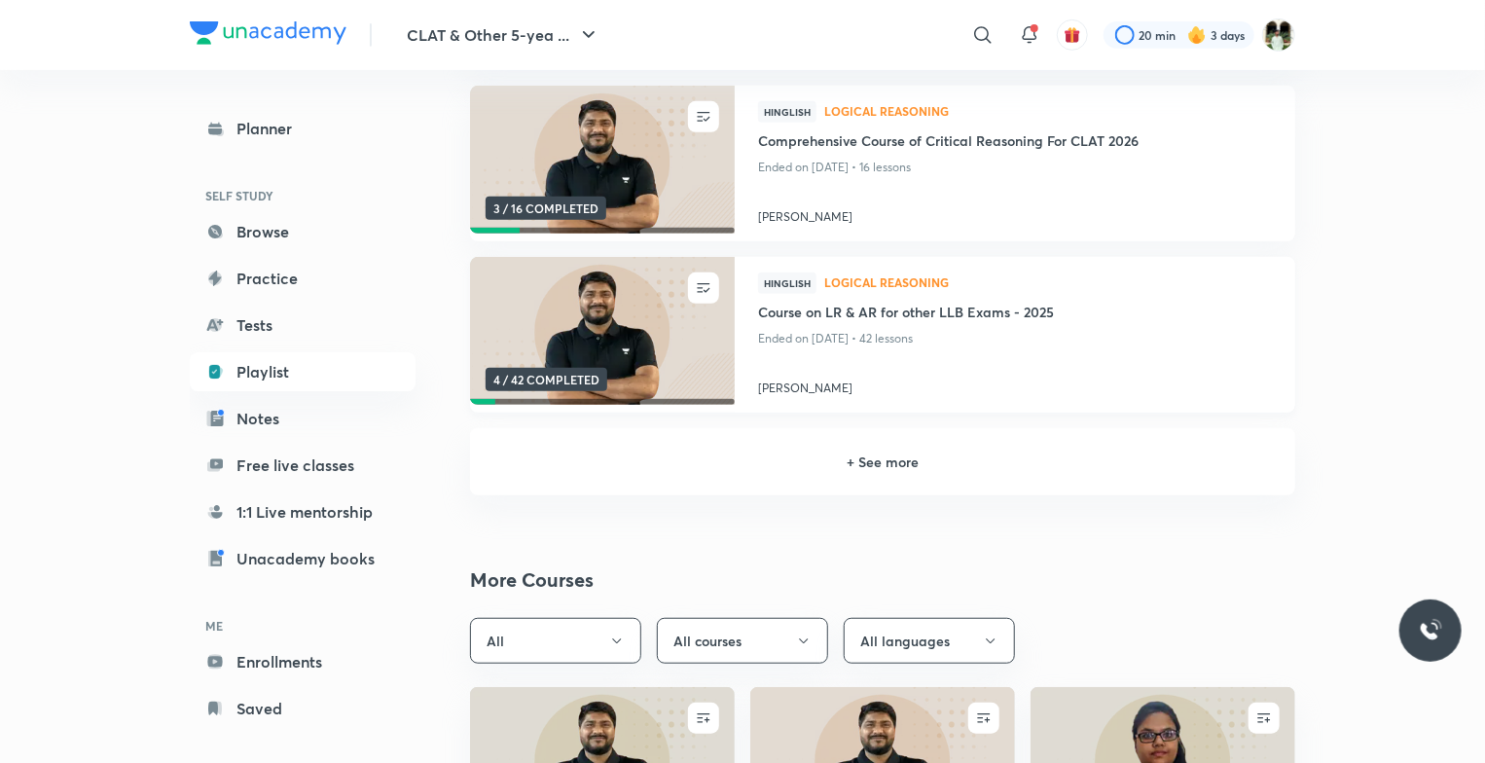
click at [639, 381] on img at bounding box center [602, 331] width 270 height 151
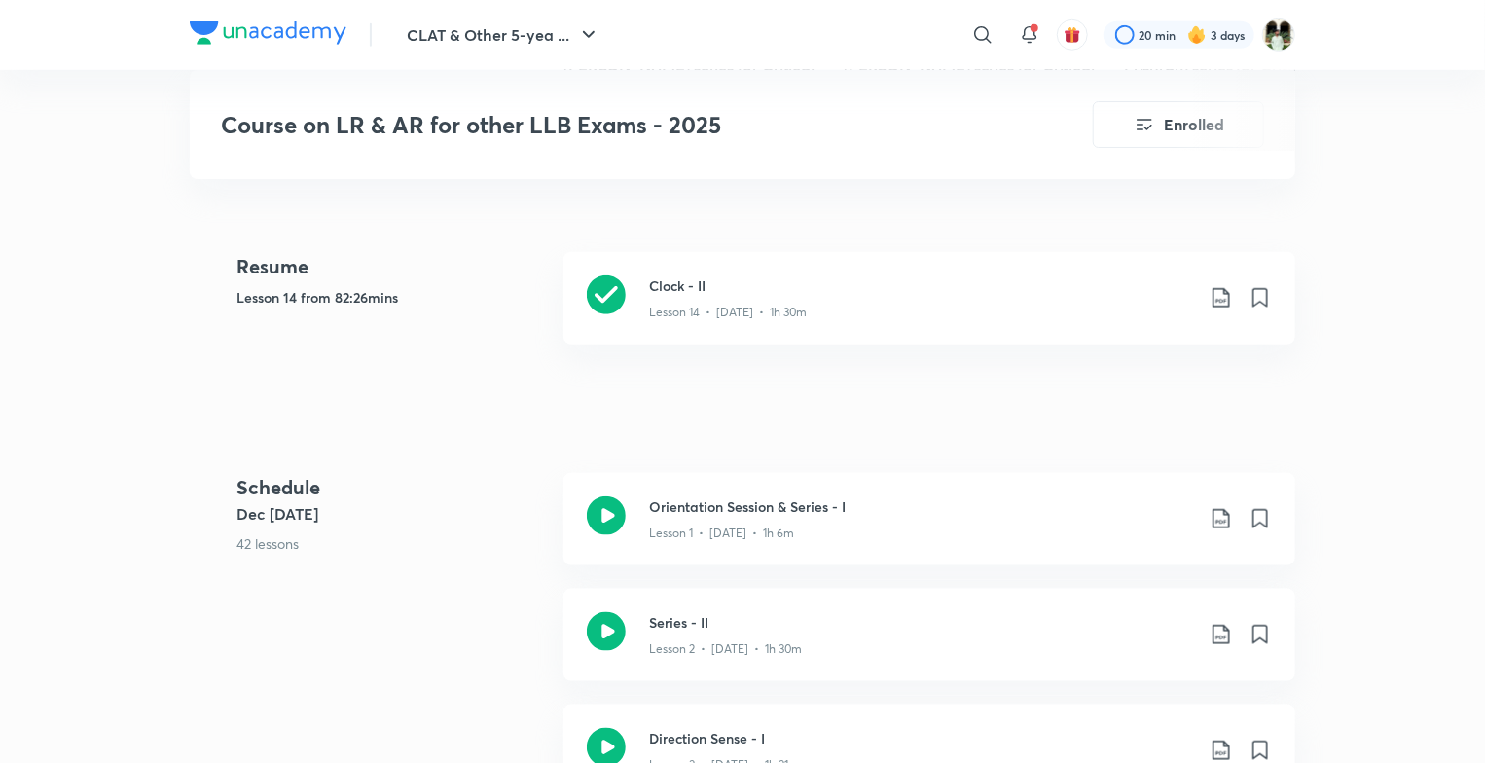
scroll to position [864, 0]
click at [726, 291] on h3 "Clock - II" at bounding box center [921, 287] width 545 height 20
